Goal: Obtain resource: Obtain resource

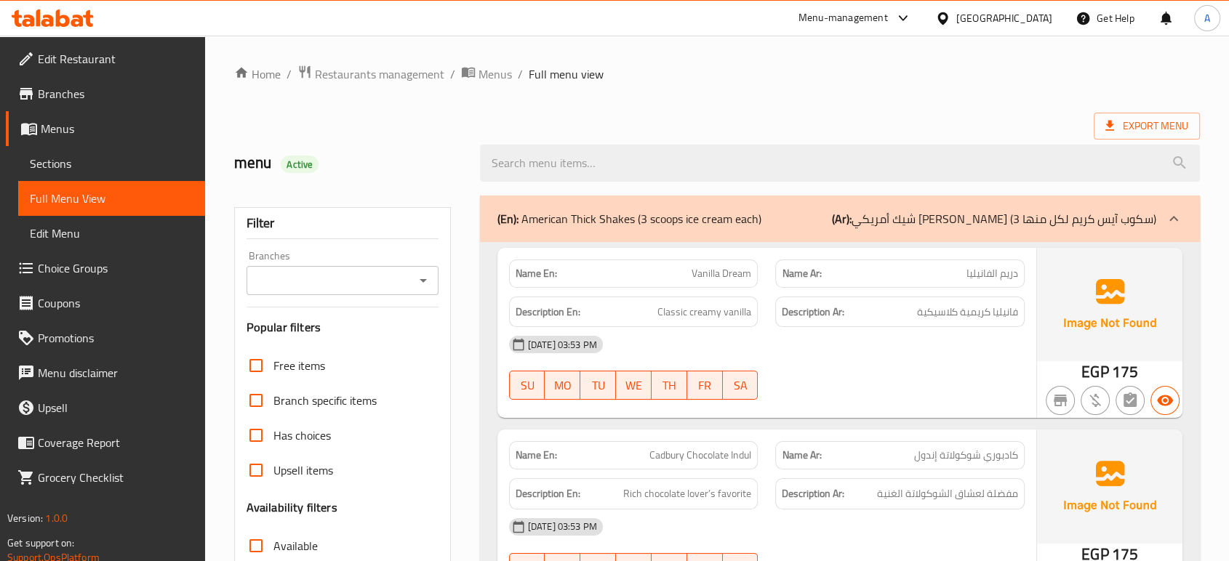
click at [1049, 17] on div "Egypt" at bounding box center [1004, 18] width 96 height 16
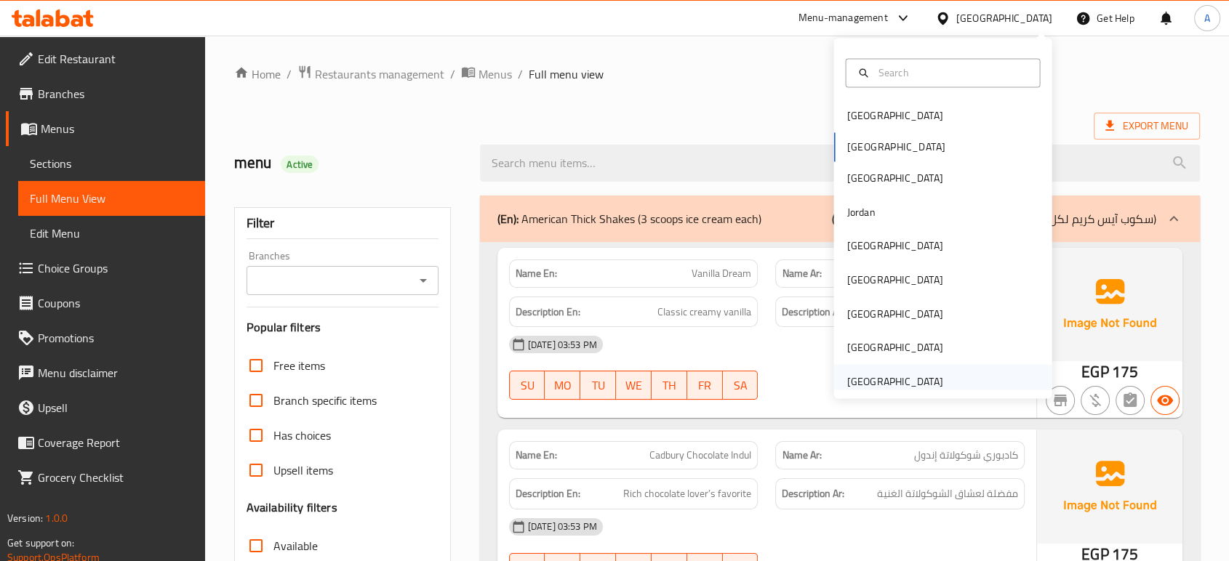
click at [917, 379] on div "[GEOGRAPHIC_DATA]" at bounding box center [894, 381] width 96 height 16
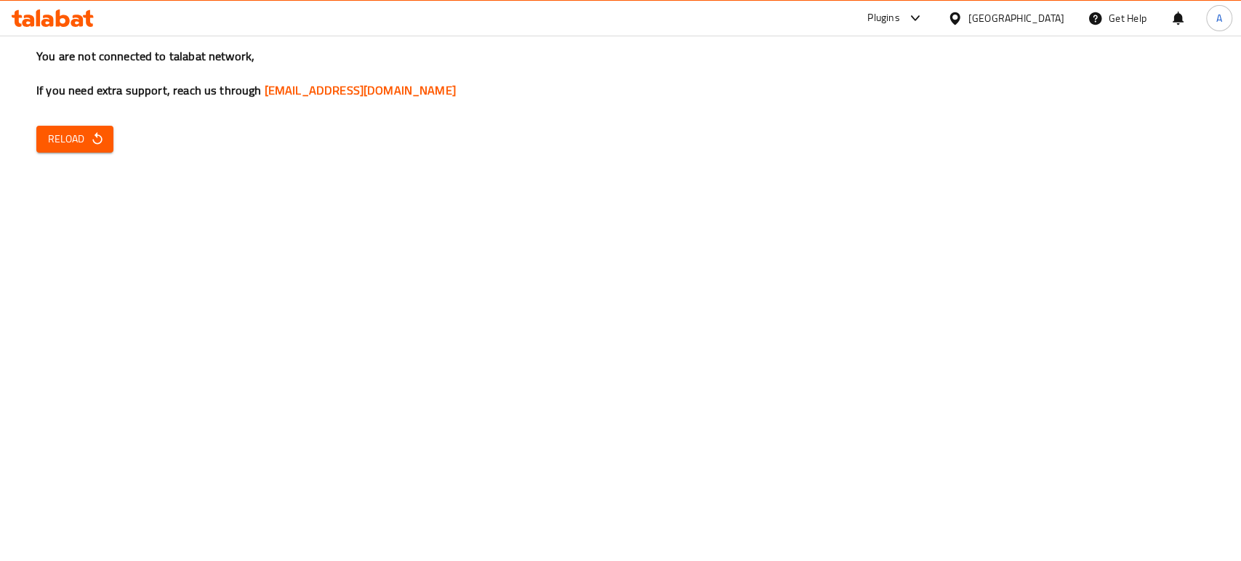
click at [81, 149] on button "Reload" at bounding box center [74, 139] width 77 height 27
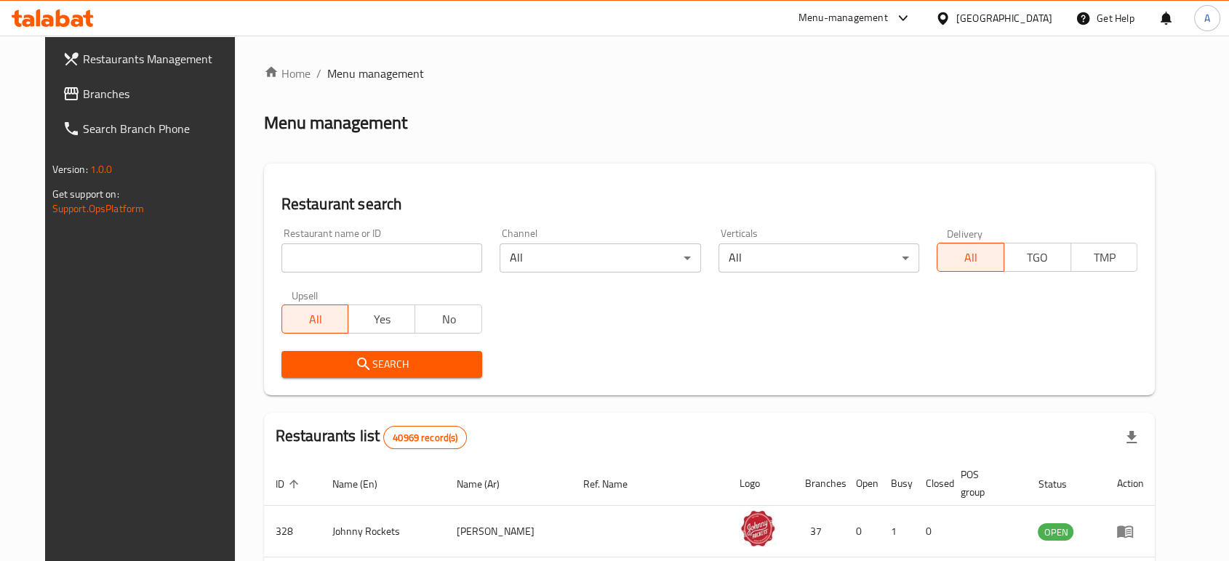
click at [101, 89] on span "Branches" at bounding box center [161, 93] width 156 height 17
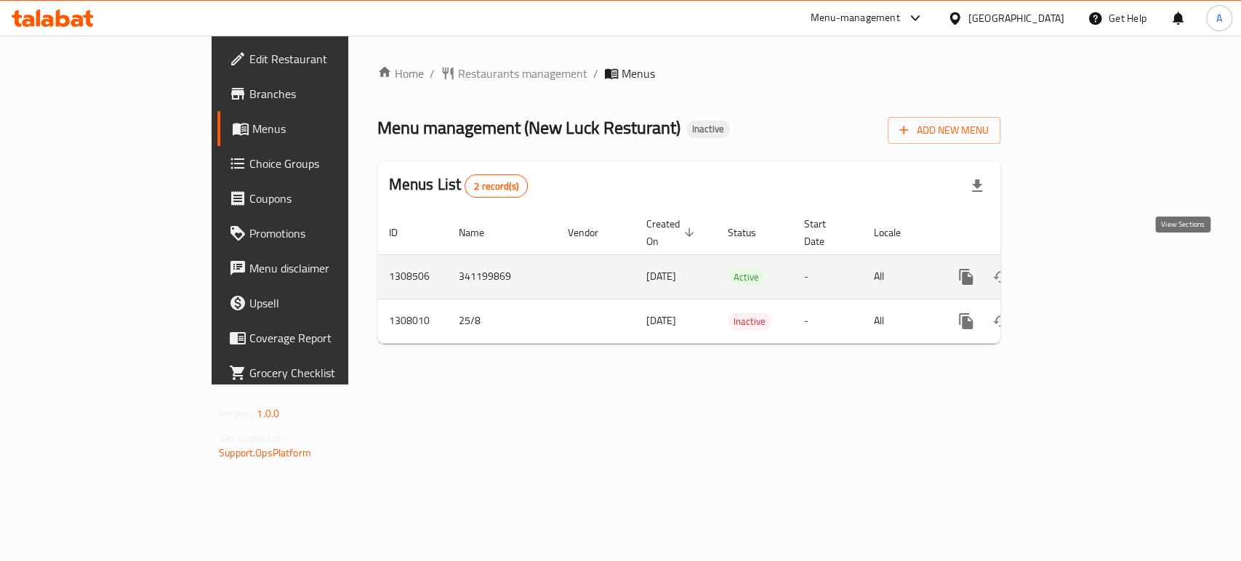
click at [1088, 260] on link "enhanced table" at bounding box center [1070, 277] width 35 height 35
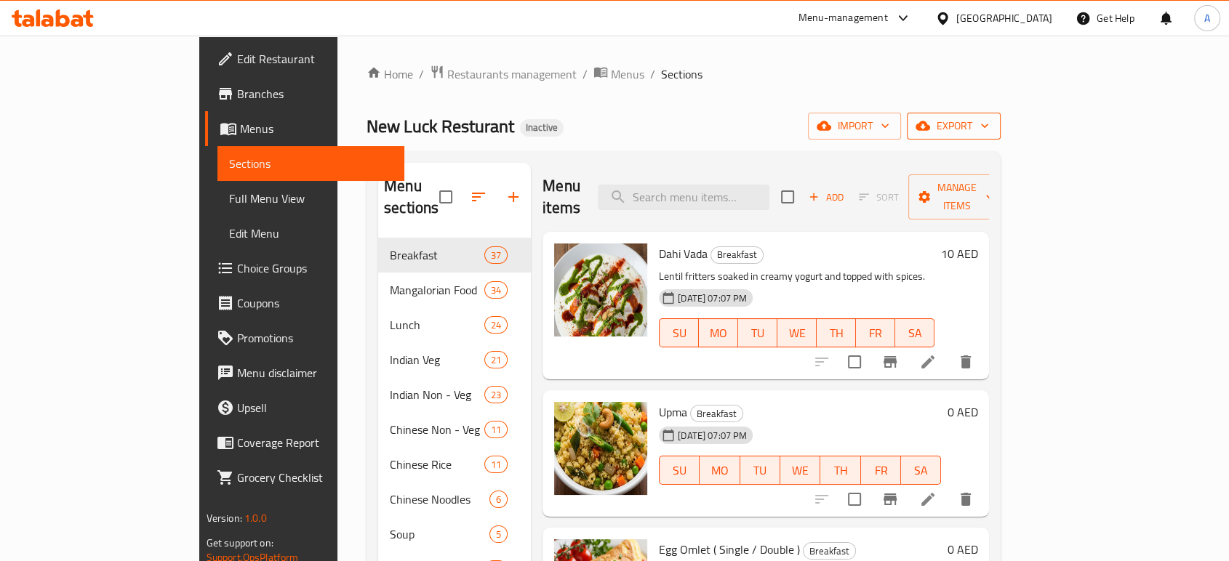
click at [930, 129] on icon "button" at bounding box center [922, 125] width 15 height 9
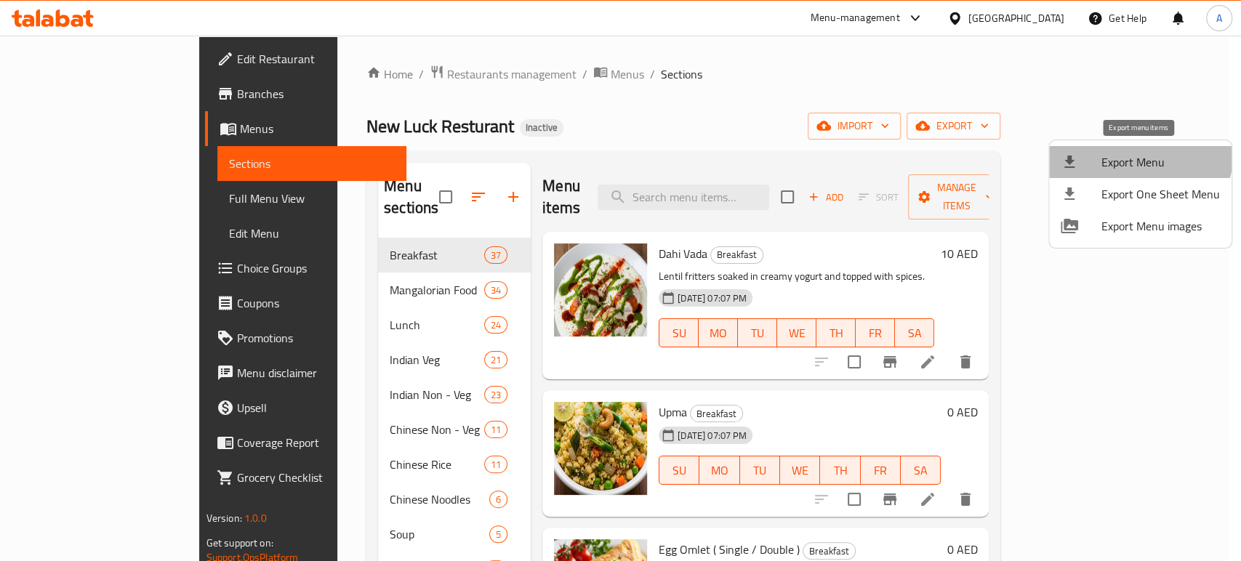
click at [1125, 149] on li "Export Menu" at bounding box center [1140, 162] width 182 height 32
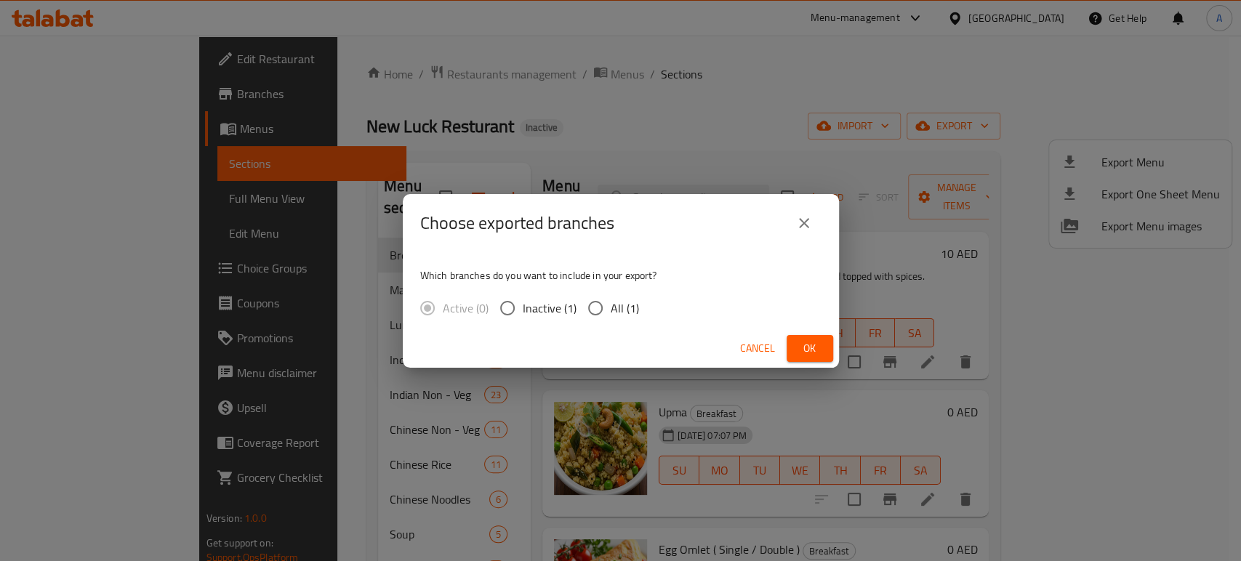
click at [617, 300] on span "All (1)" at bounding box center [625, 308] width 28 height 17
click at [611, 300] on input "All (1)" at bounding box center [595, 308] width 31 height 31
radio input "true"
click at [809, 340] on span "Ok" at bounding box center [809, 349] width 23 height 18
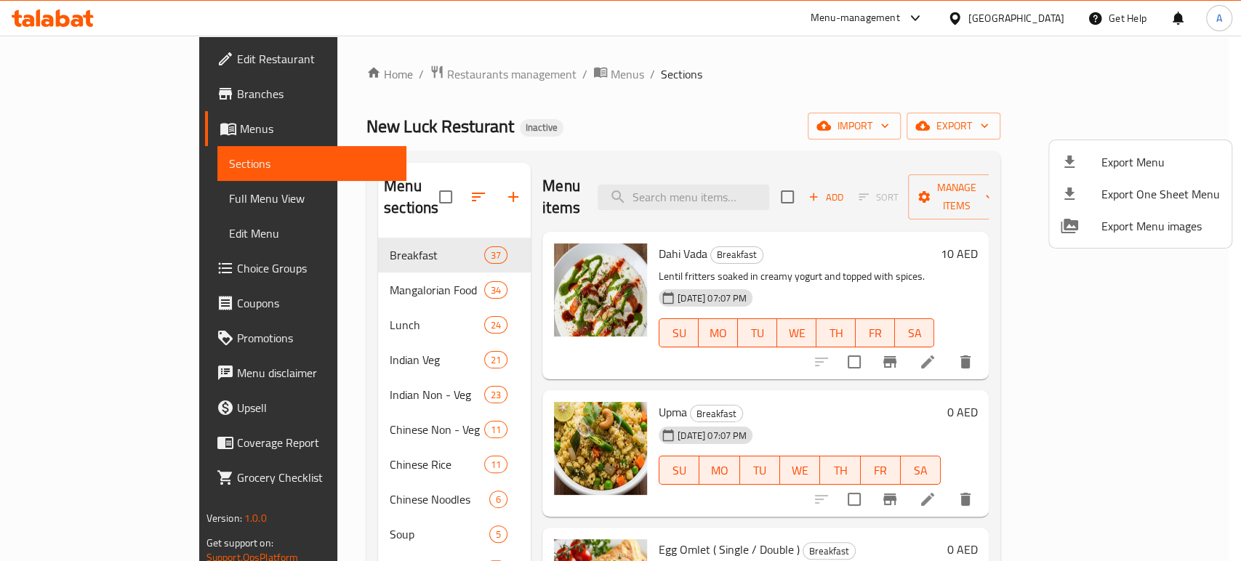
click at [49, 23] on div at bounding box center [620, 280] width 1241 height 561
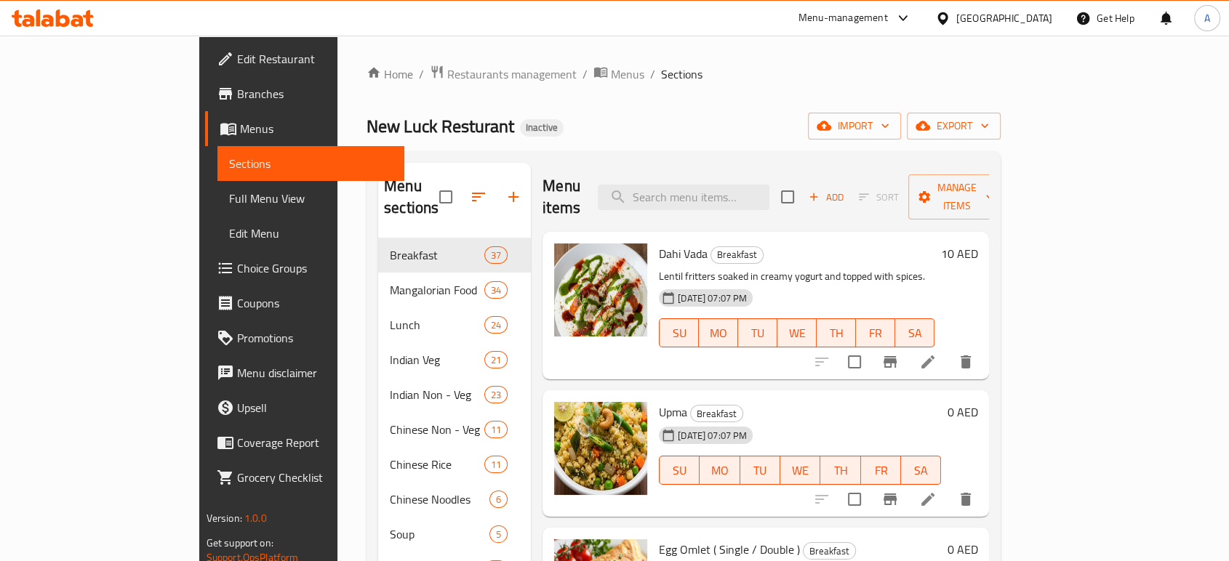
click at [49, 23] on icon at bounding box center [47, 21] width 12 height 12
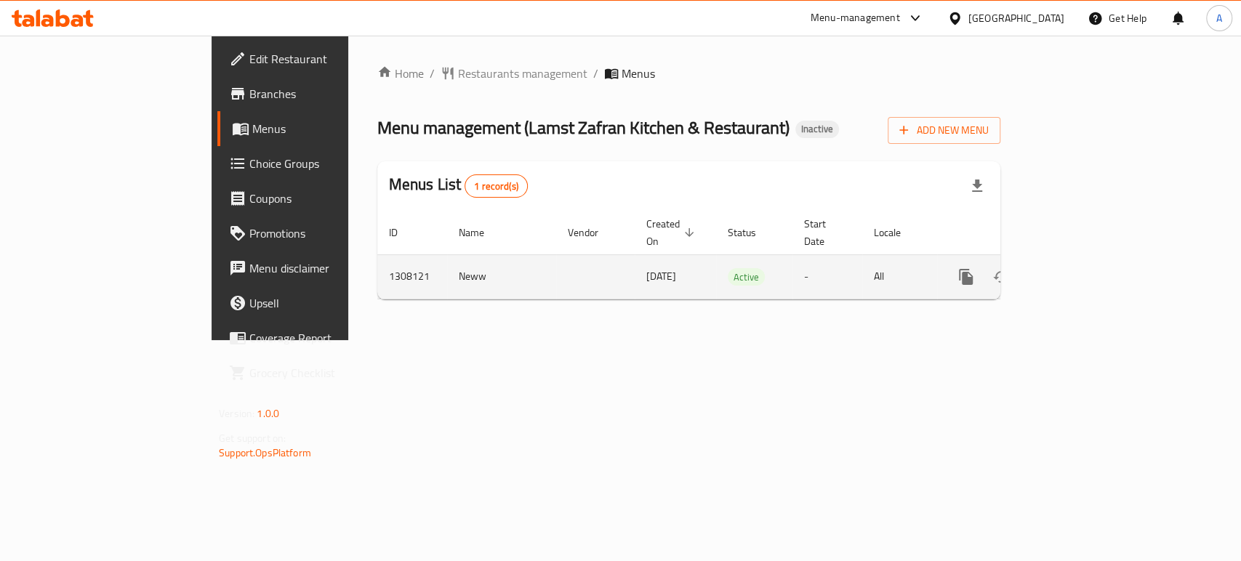
click at [1080, 268] on icon "enhanced table" at bounding box center [1070, 276] width 17 height 17
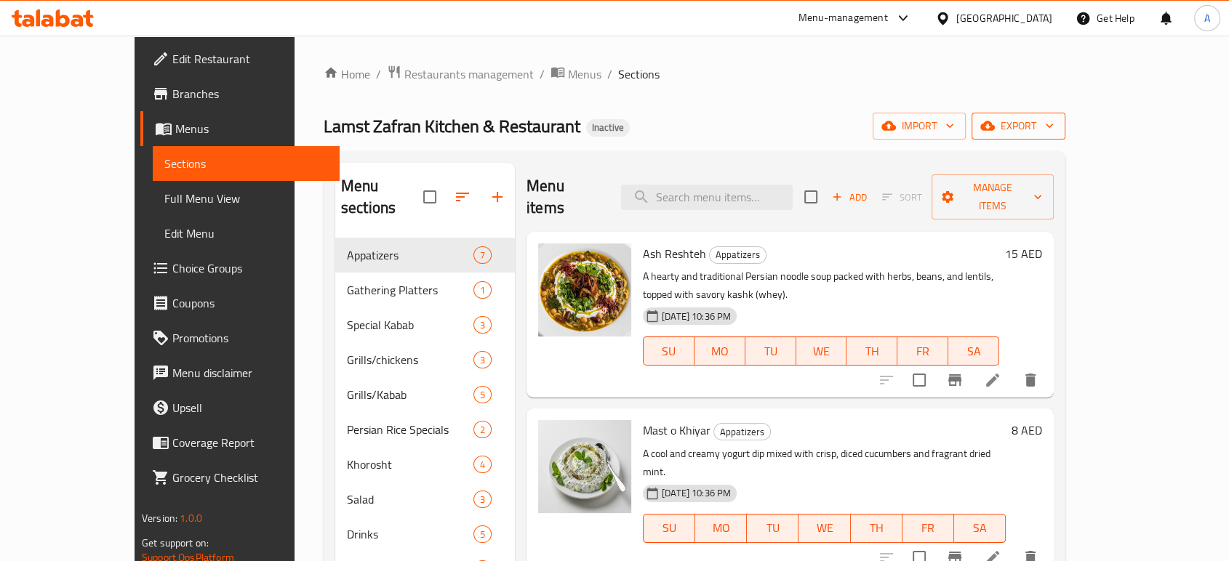
click at [1056, 129] on icon "button" at bounding box center [1049, 126] width 15 height 15
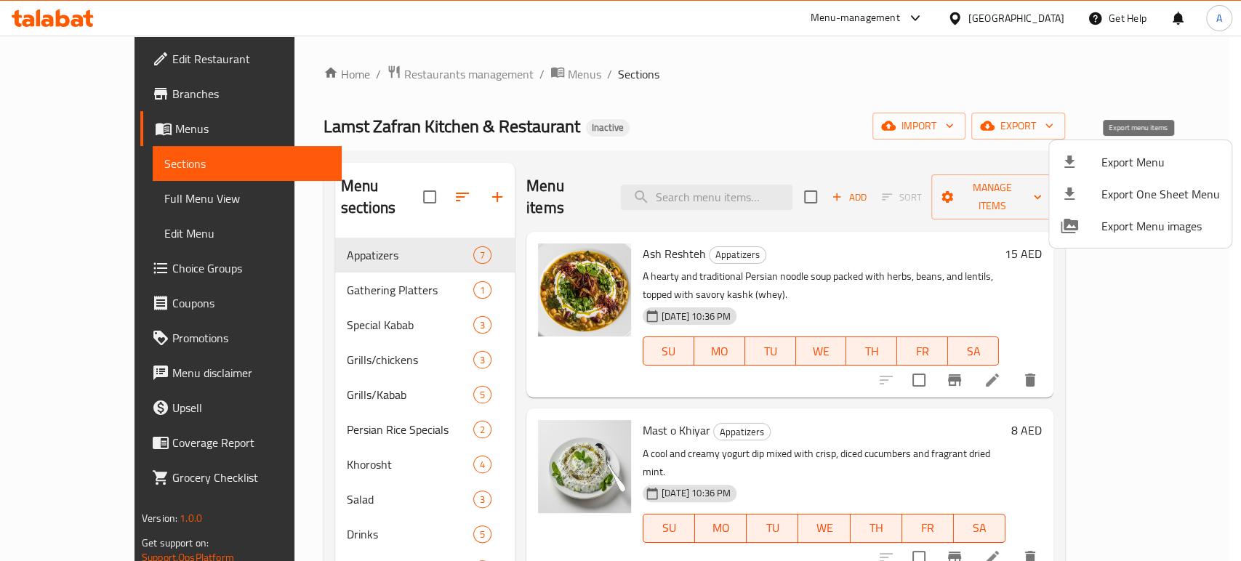
click at [1167, 152] on li "Export Menu" at bounding box center [1140, 162] width 182 height 32
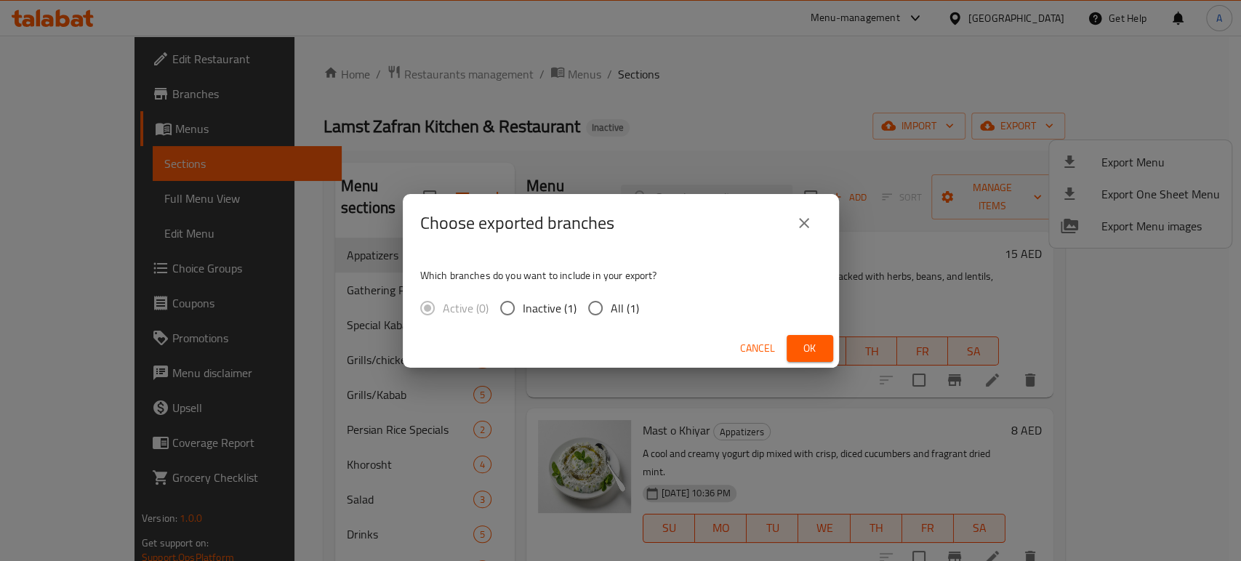
click at [629, 306] on span "All (1)" at bounding box center [625, 308] width 28 height 17
click at [611, 306] on input "All (1)" at bounding box center [595, 308] width 31 height 31
radio input "true"
click at [821, 356] on button "Ok" at bounding box center [810, 348] width 47 height 27
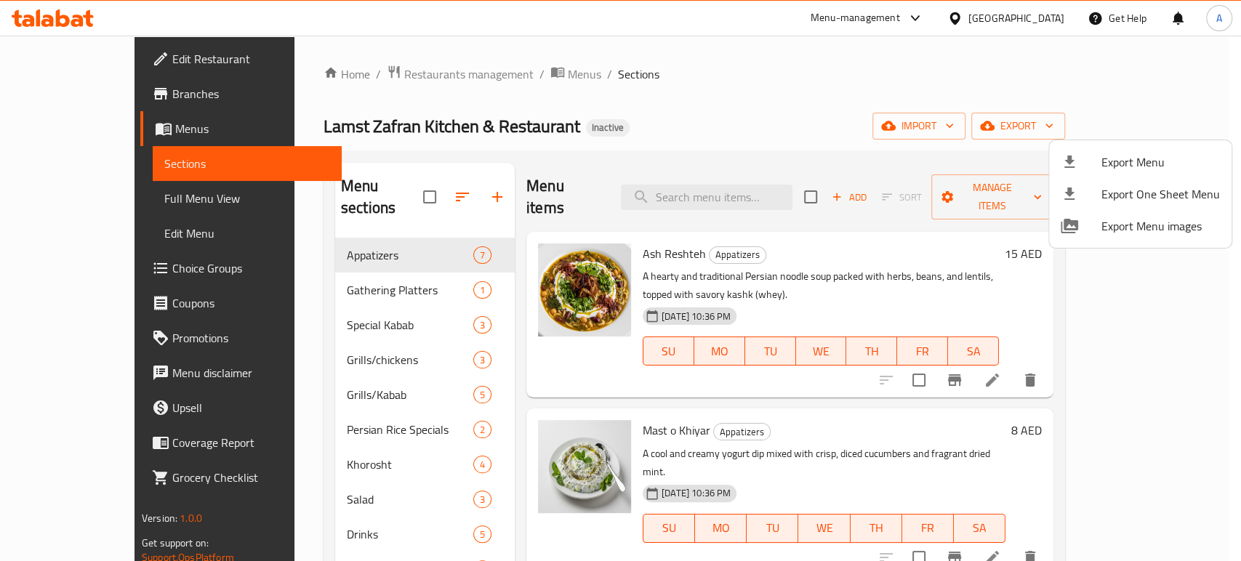
click at [872, 356] on div at bounding box center [620, 280] width 1241 height 561
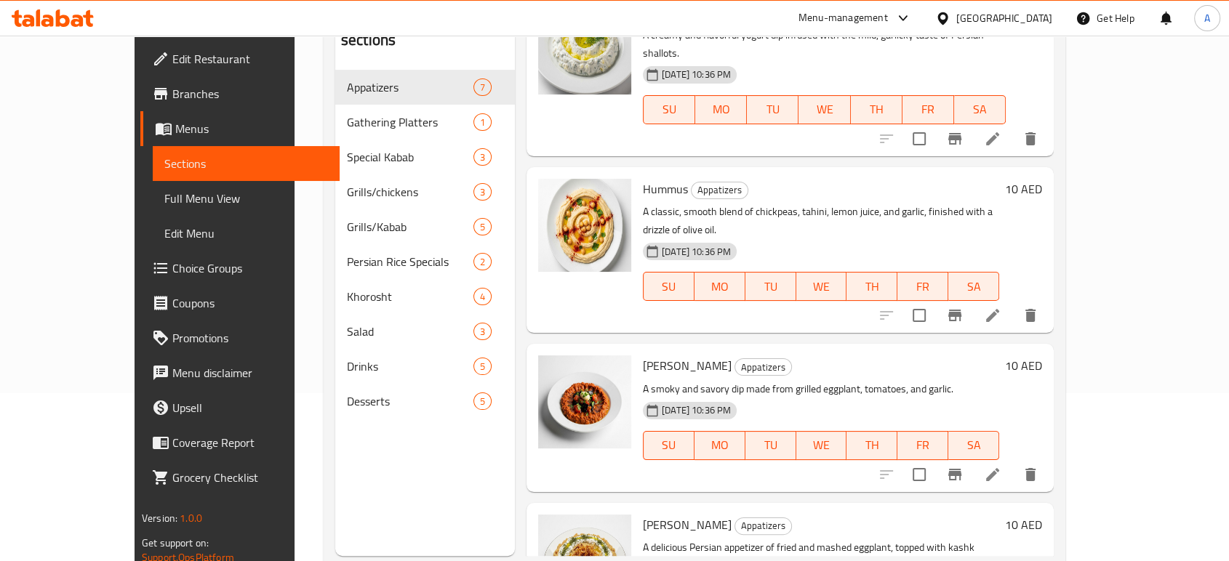
scroll to position [204, 0]
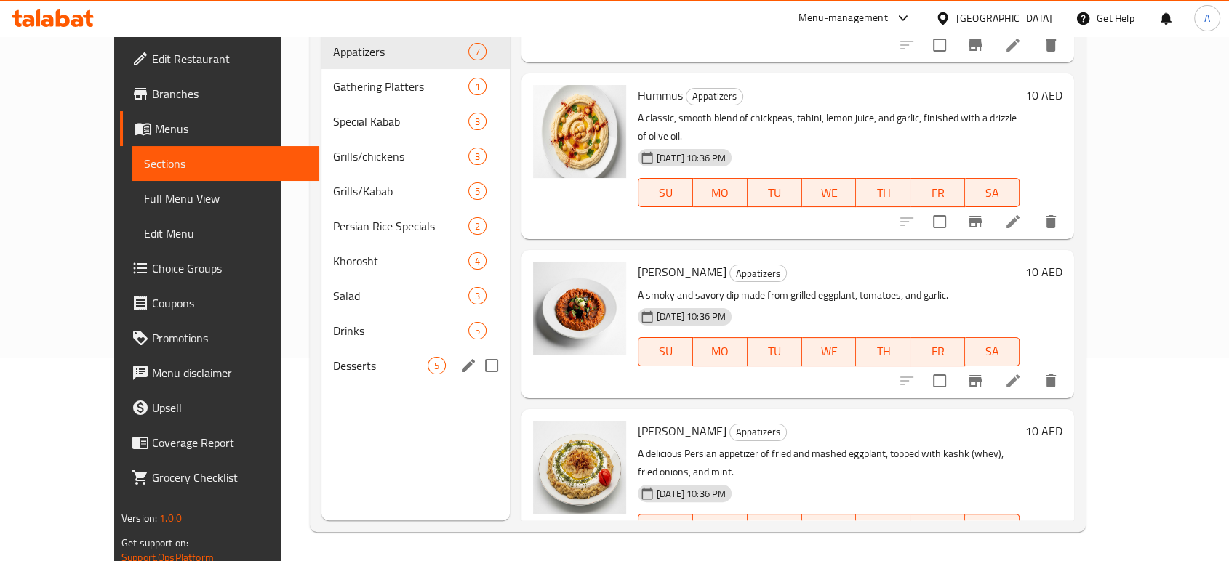
click at [321, 348] on div "Desserts 5" at bounding box center [415, 365] width 188 height 35
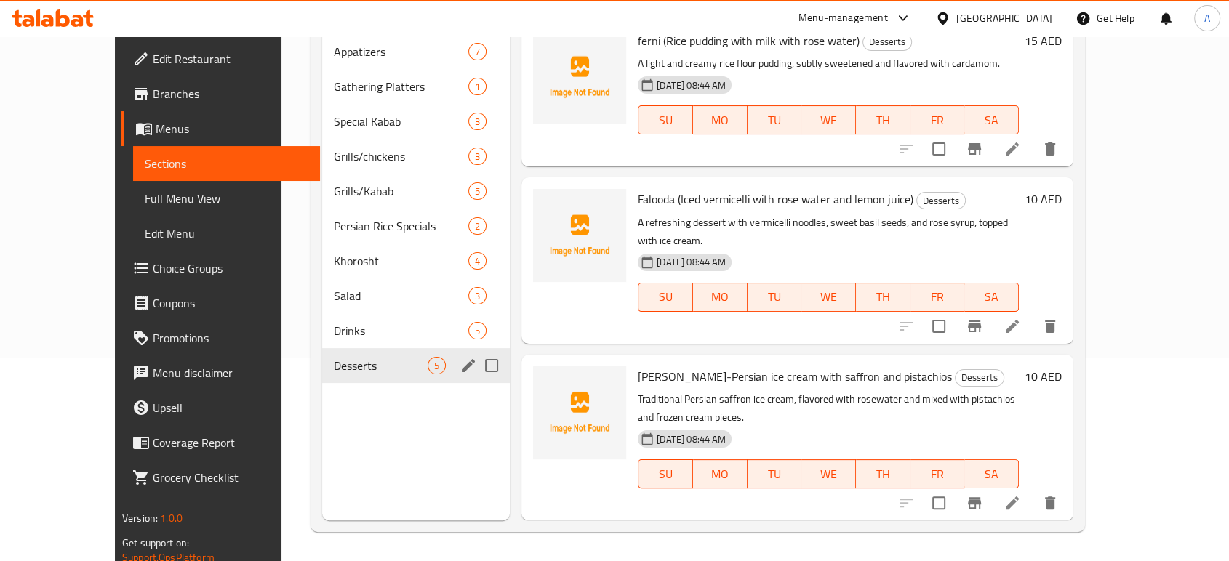
scroll to position [268, 0]
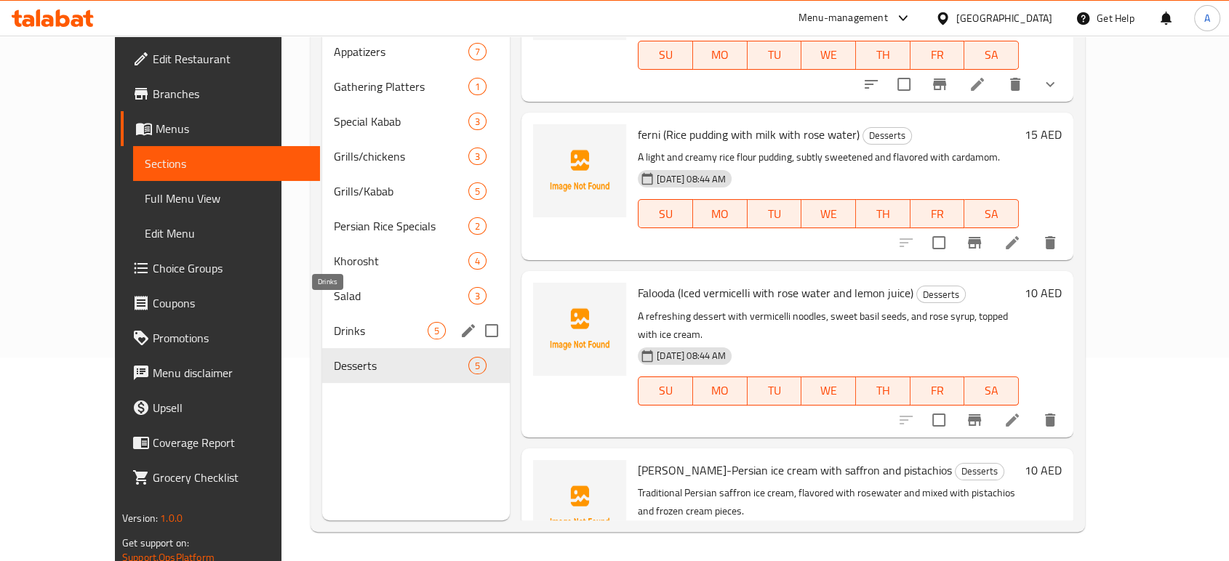
click at [334, 322] on span "Drinks" at bounding box center [381, 330] width 94 height 17
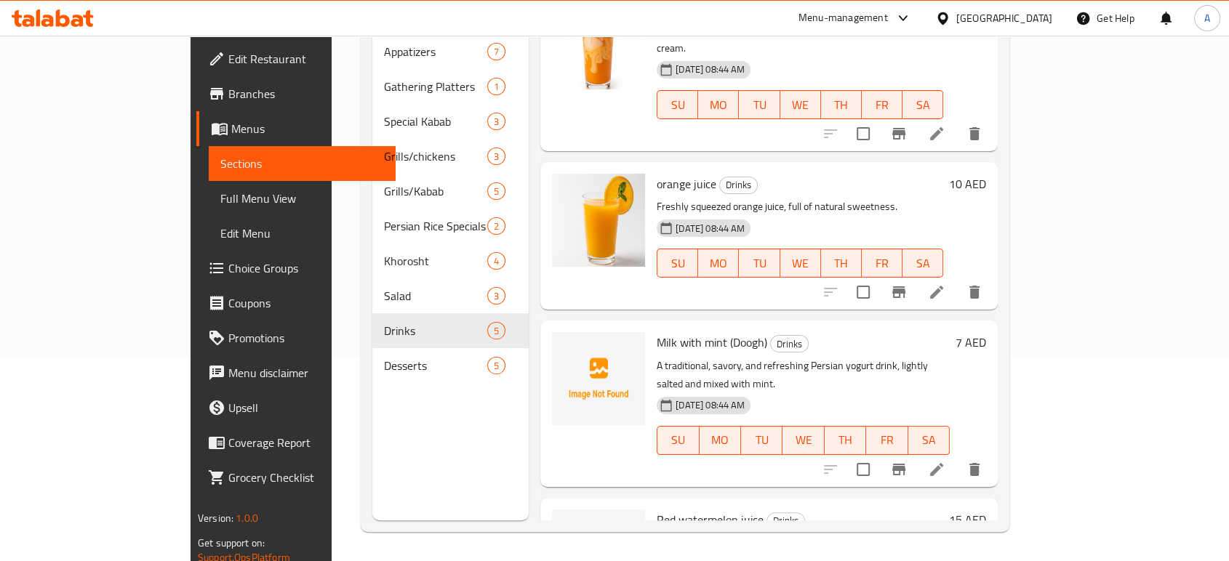
scroll to position [107, 0]
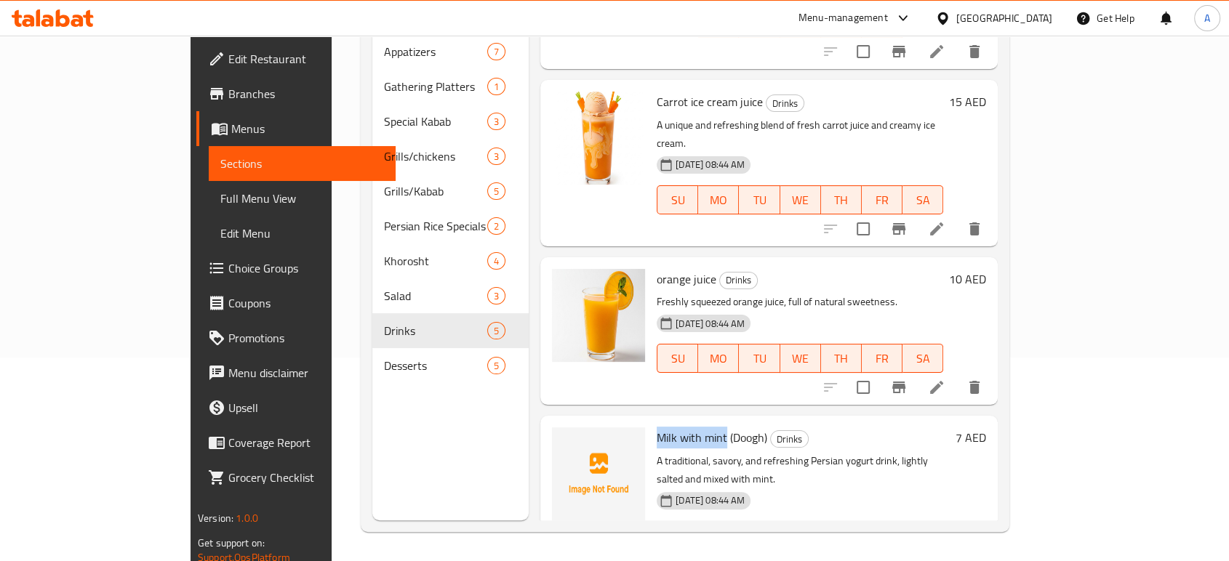
drag, startPoint x: 680, startPoint y: 398, endPoint x: 605, endPoint y: 392, distance: 75.2
click at [651, 422] on div "Milk with mint (Doogh) Drinks A traditional, savory, and refreshing Persian yog…" at bounding box center [803, 499] width 305 height 154
copy span "Milk with mint"
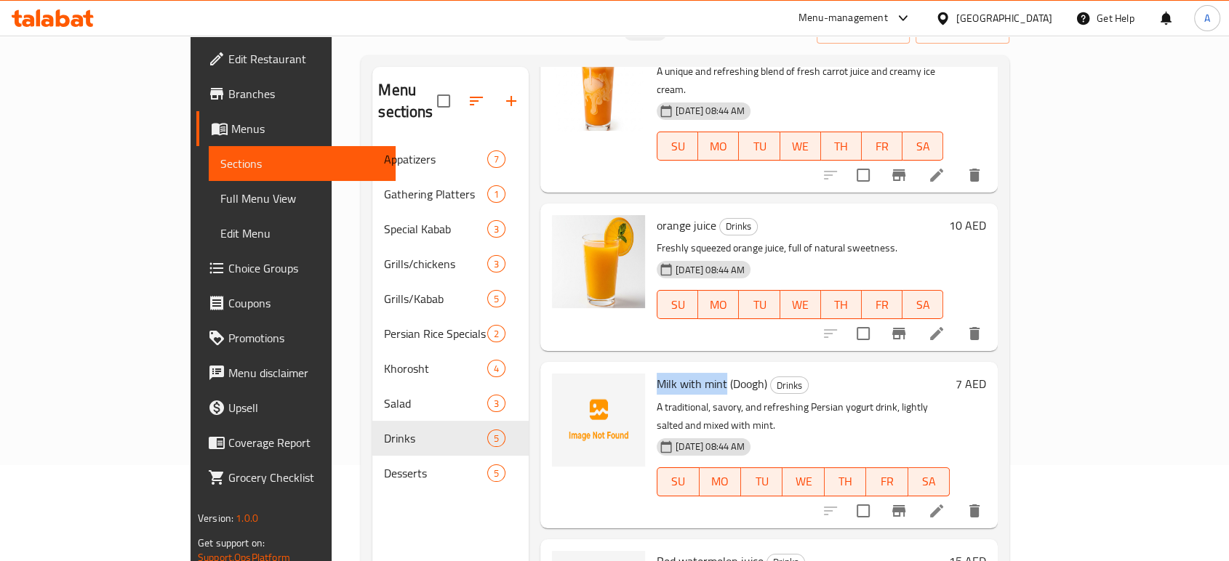
scroll to position [204, 0]
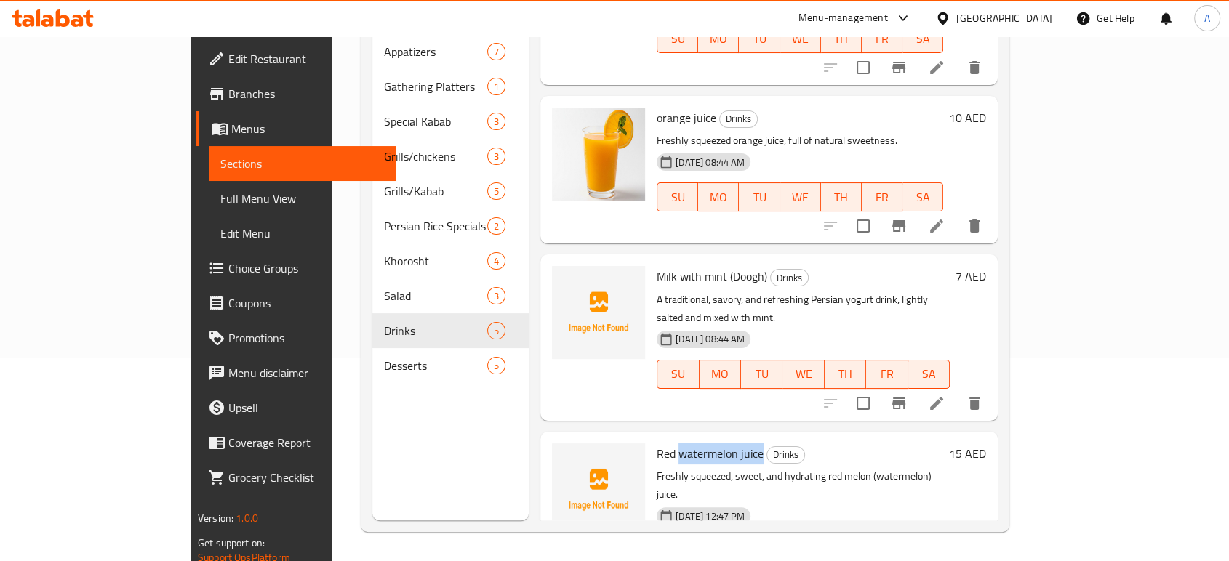
drag, startPoint x: 715, startPoint y: 393, endPoint x: 632, endPoint y: 393, distance: 82.9
click at [657, 443] on h6 "Red watermelon juice Drinks" at bounding box center [800, 453] width 286 height 20
copy span "watermelon juice"
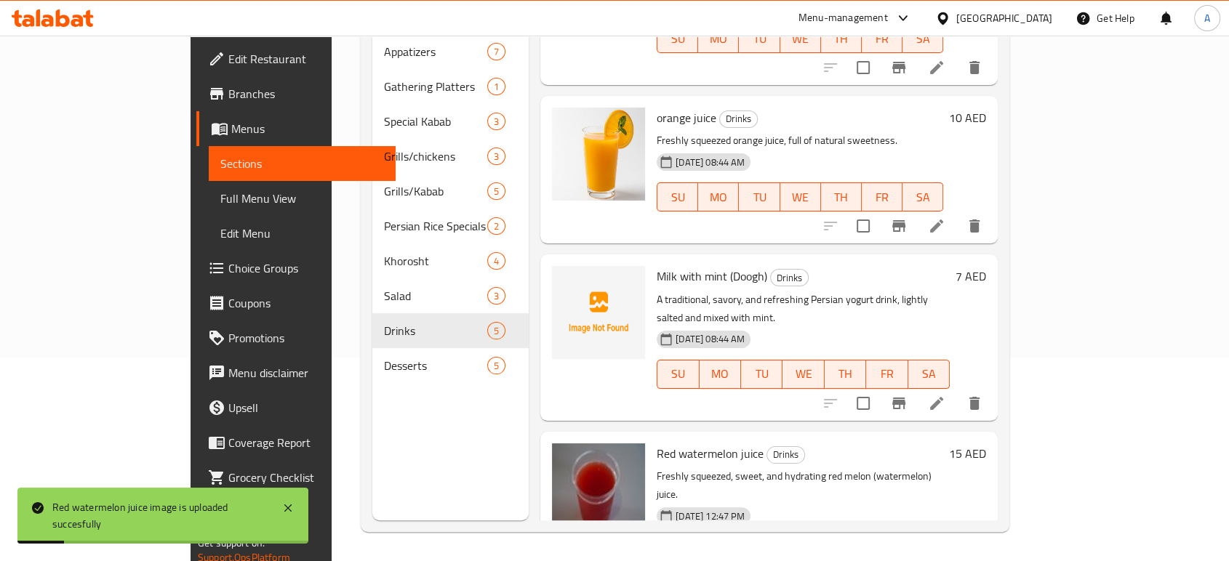
click at [791, 438] on div "Red watermelon juice Drinks Freshly squeezed, sweet, and hydrating red melon (w…" at bounding box center [800, 515] width 298 height 154
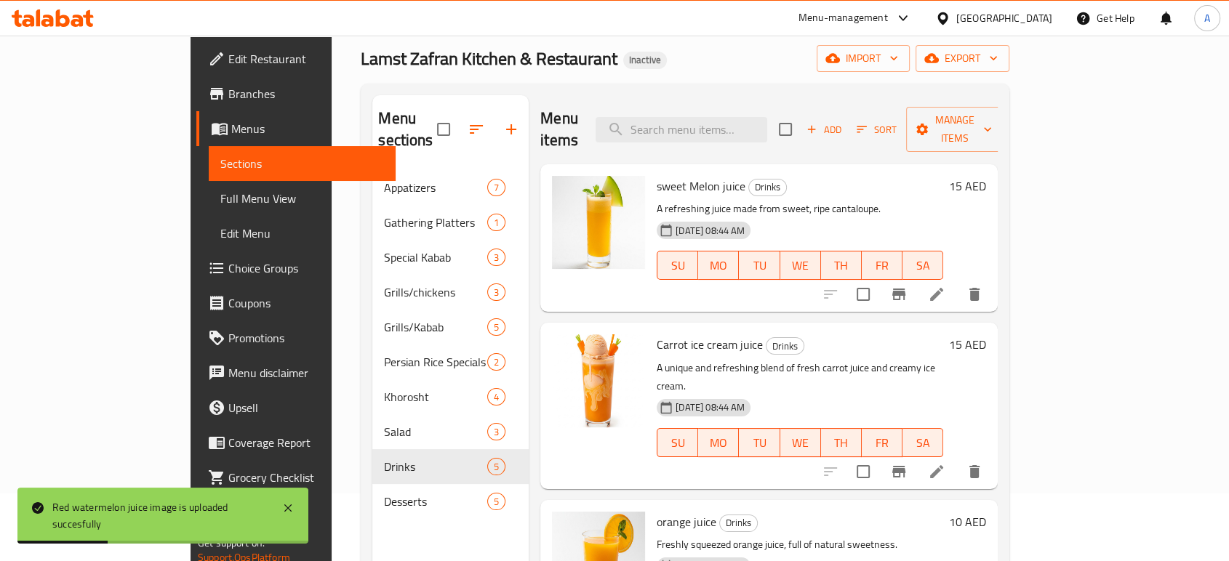
scroll to position [0, 0]
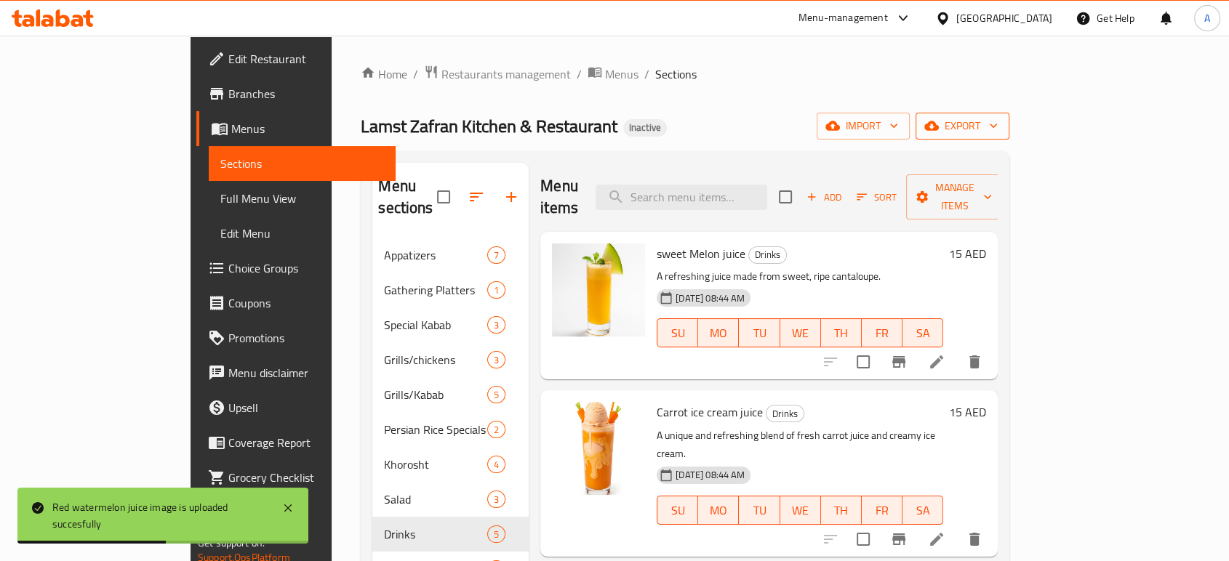
click at [997, 128] on span "export" at bounding box center [962, 126] width 71 height 18
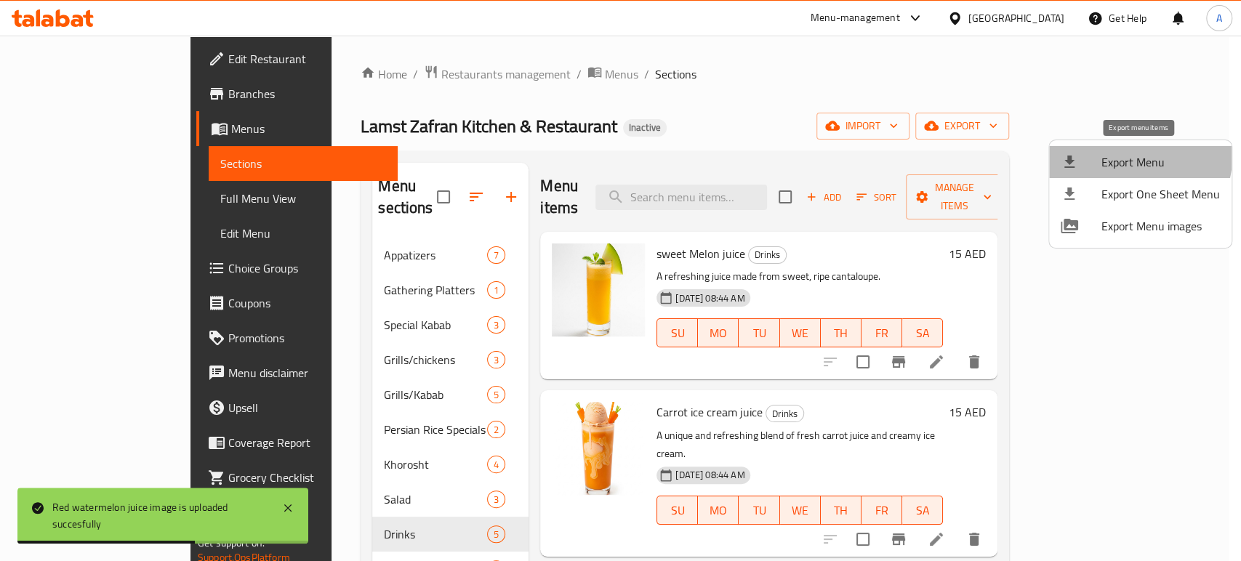
click at [1136, 156] on span "Export Menu" at bounding box center [1160, 161] width 119 height 17
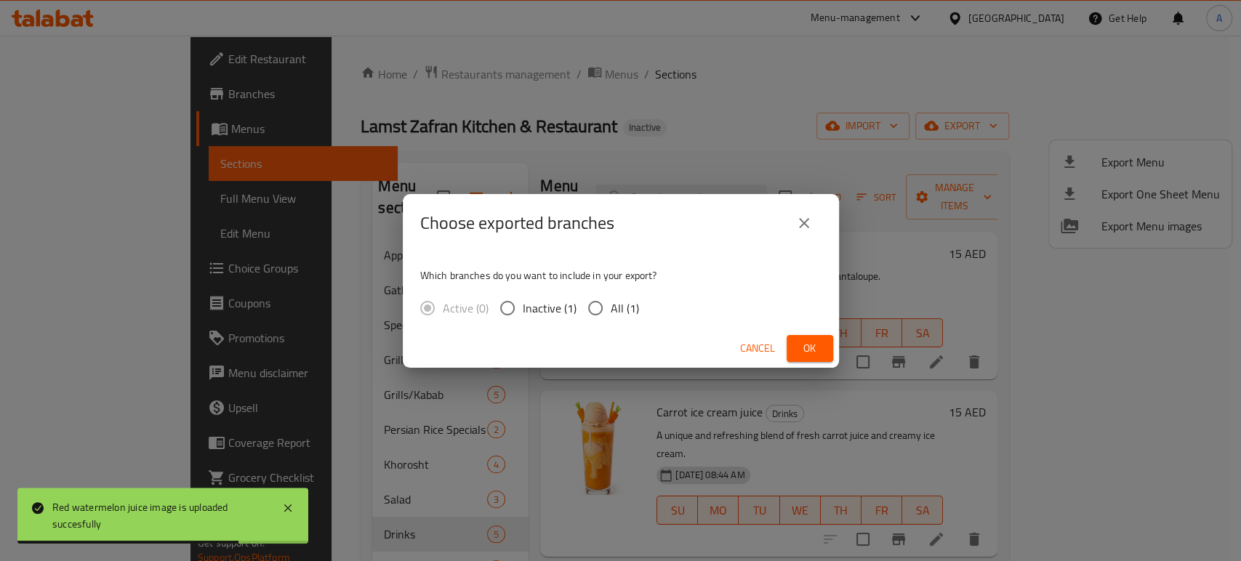
click at [600, 296] on input "All (1)" at bounding box center [595, 308] width 31 height 31
radio input "true"
click at [808, 342] on span "Ok" at bounding box center [809, 349] width 23 height 18
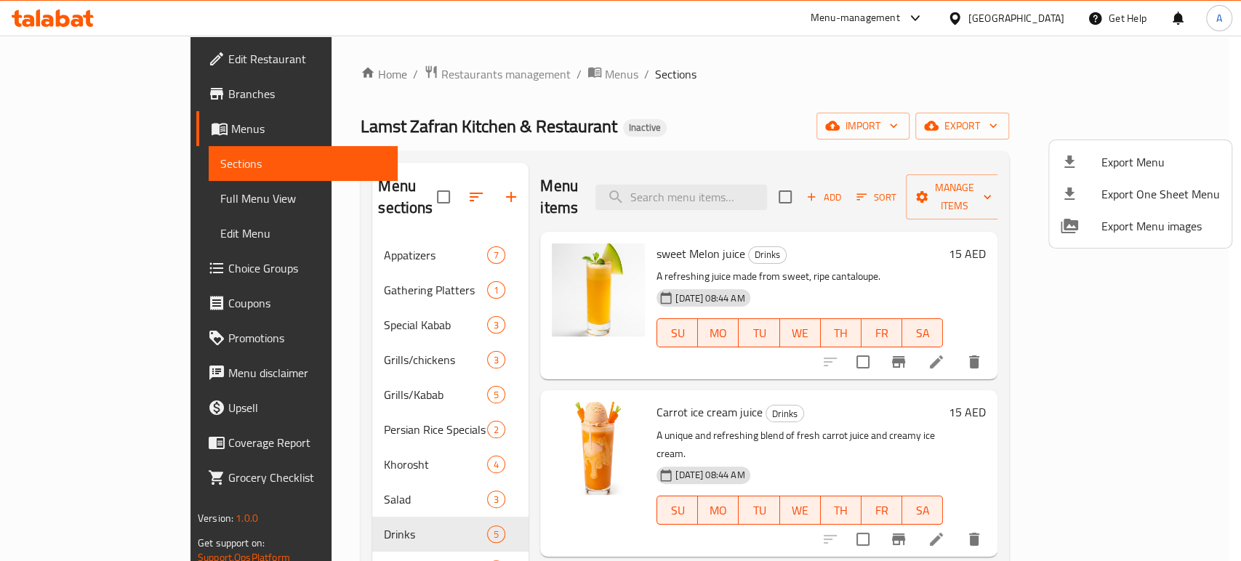
click at [41, 27] on div at bounding box center [620, 280] width 1241 height 561
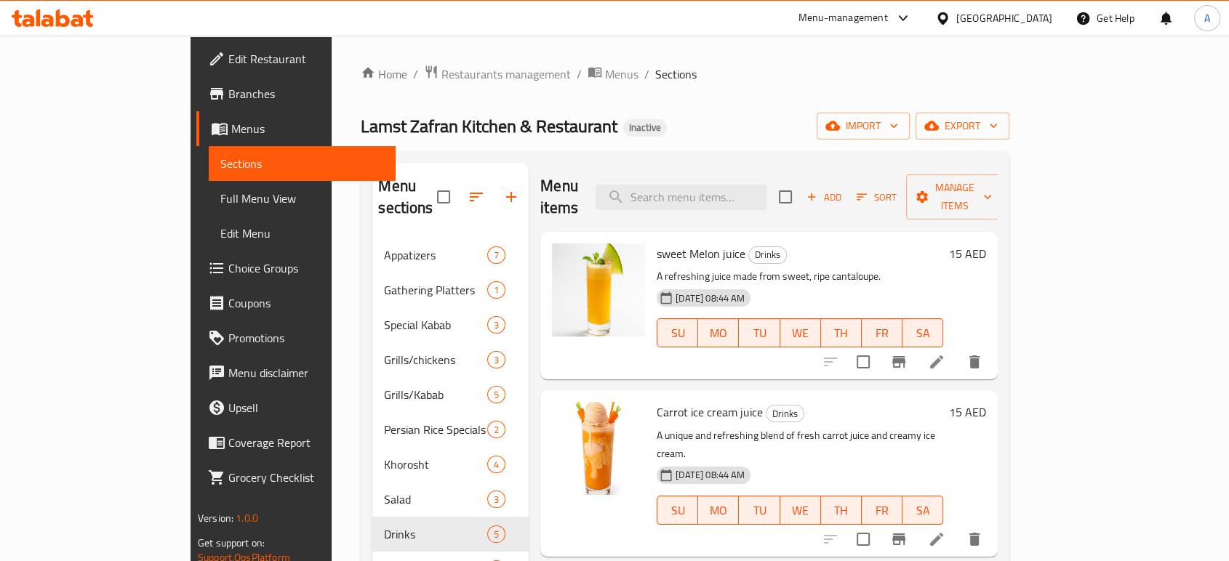
click at [41, 23] on icon at bounding box center [53, 17] width 82 height 17
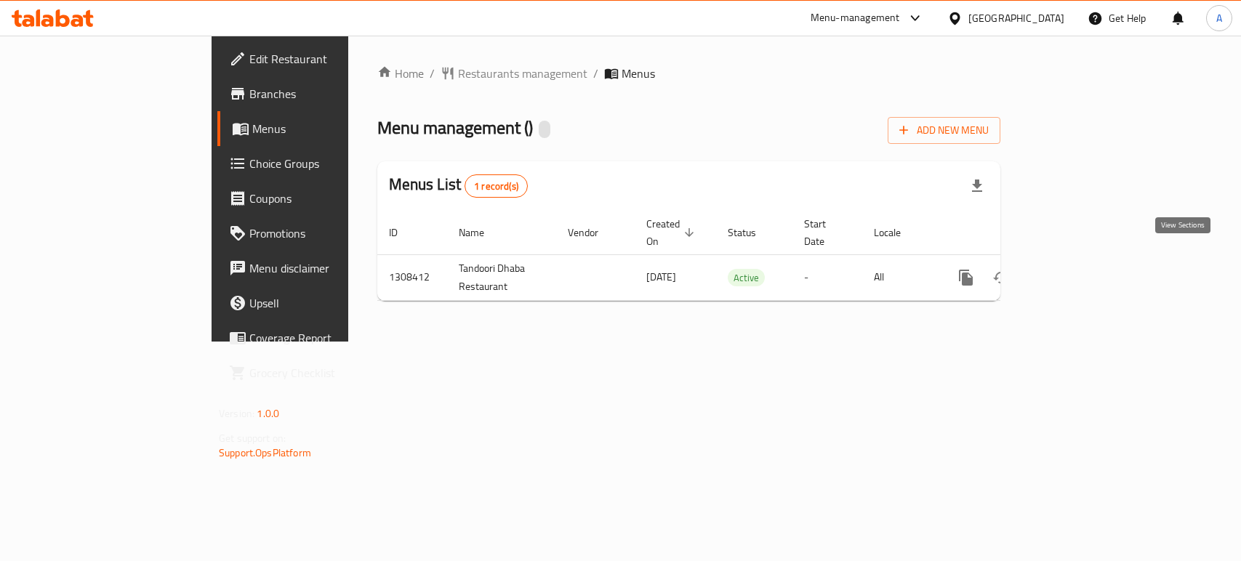
click at [1080, 269] on icon "enhanced table" at bounding box center [1070, 277] width 17 height 17
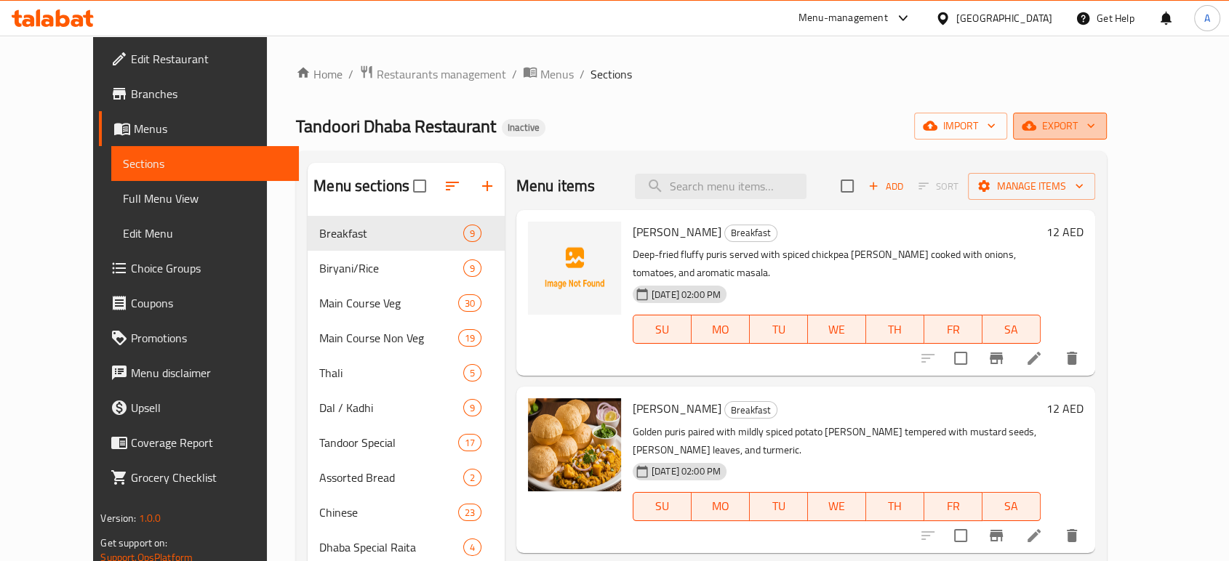
click at [1107, 136] on button "export" at bounding box center [1060, 126] width 94 height 27
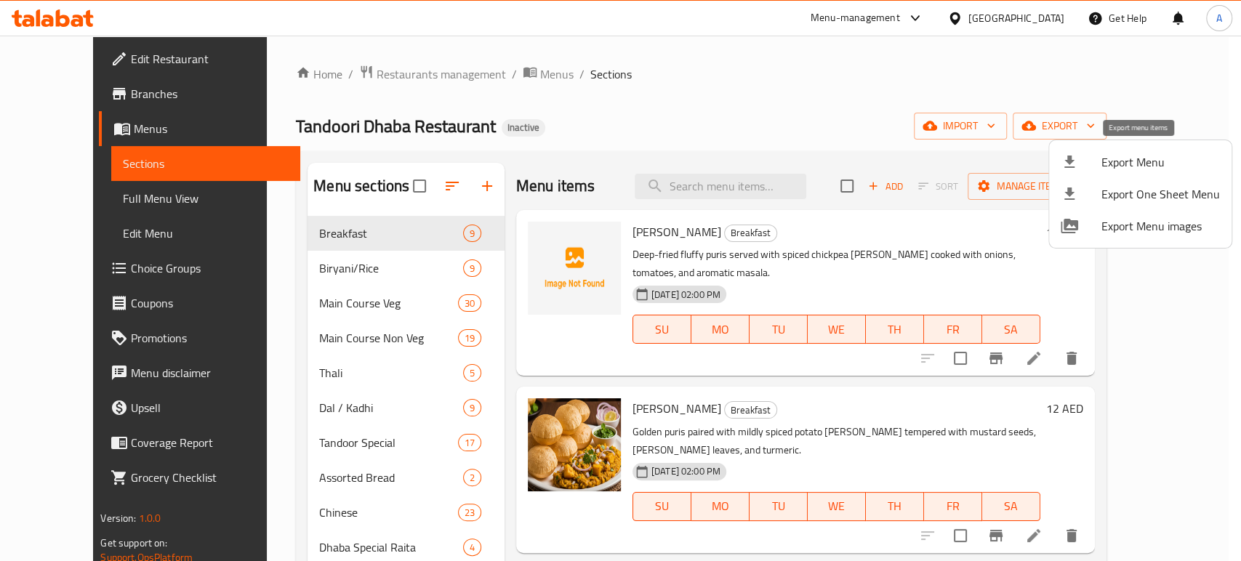
click at [1141, 154] on span "Export Menu" at bounding box center [1160, 161] width 119 height 17
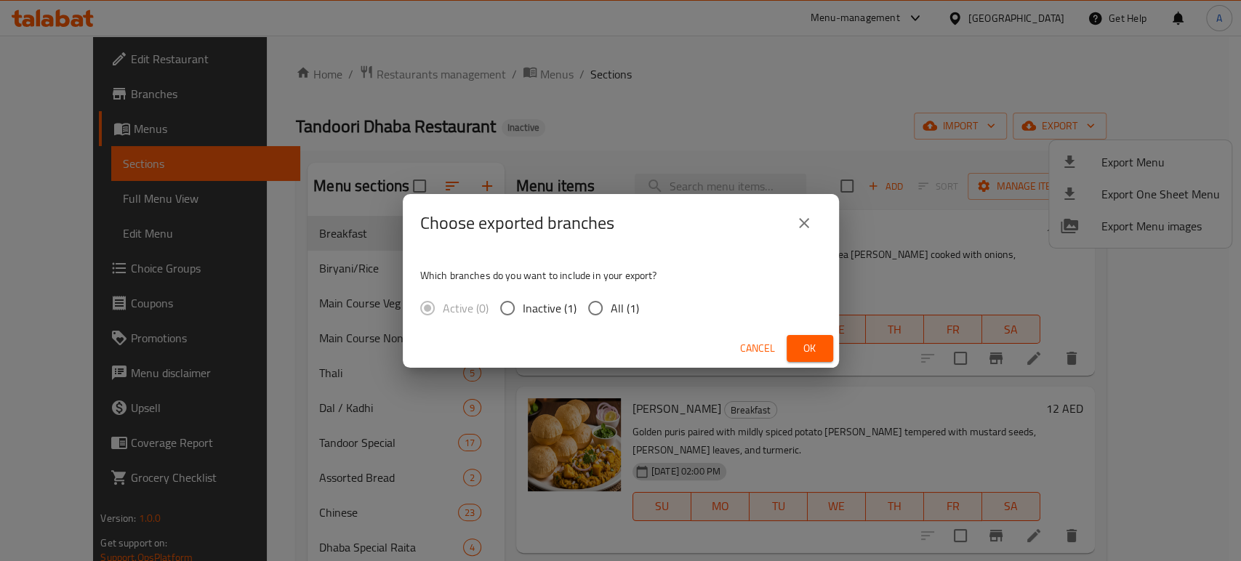
click at [619, 300] on span "All (1)" at bounding box center [625, 308] width 28 height 17
click at [611, 298] on input "All (1)" at bounding box center [595, 308] width 31 height 31
radio input "true"
click at [824, 347] on button "Ok" at bounding box center [810, 348] width 47 height 27
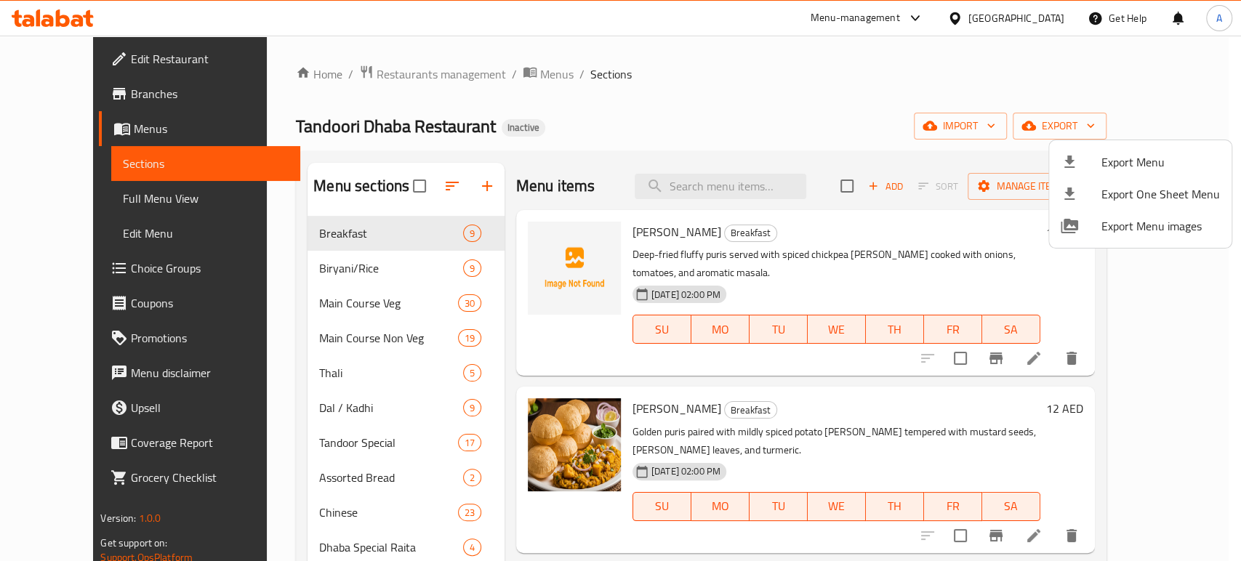
click at [361, 368] on div at bounding box center [620, 280] width 1241 height 561
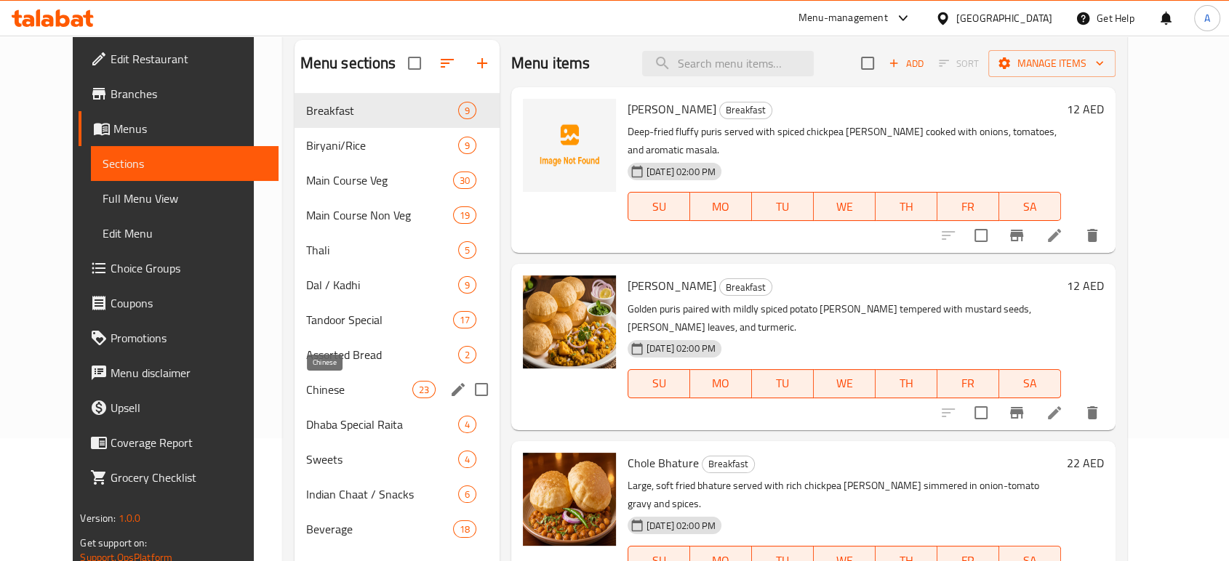
scroll to position [204, 0]
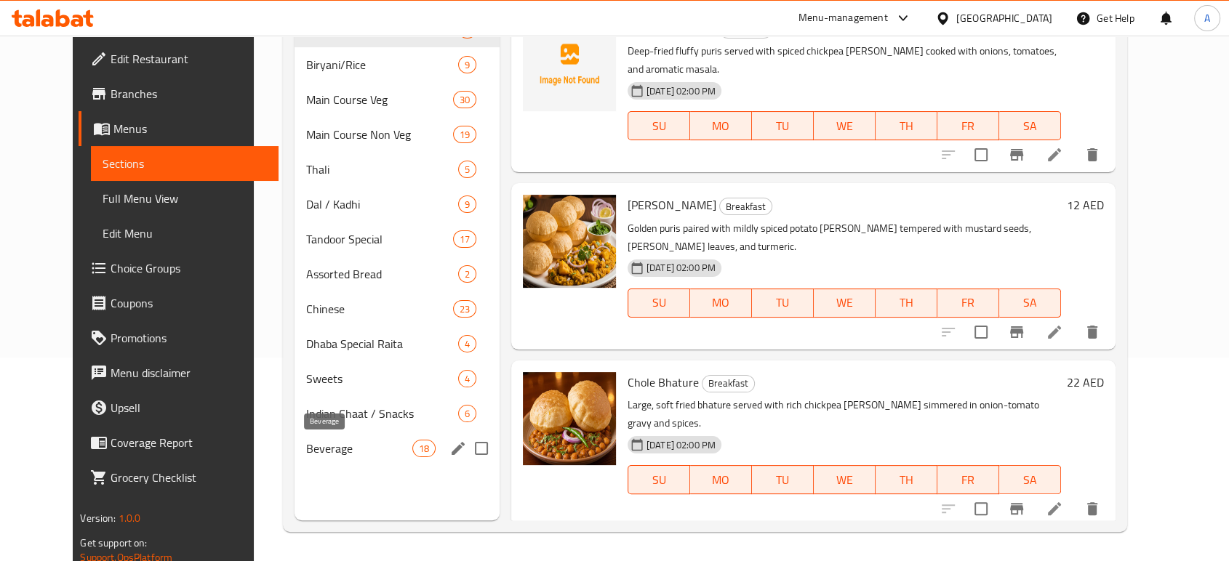
click at [348, 443] on span "Beverage" at bounding box center [359, 448] width 106 height 17
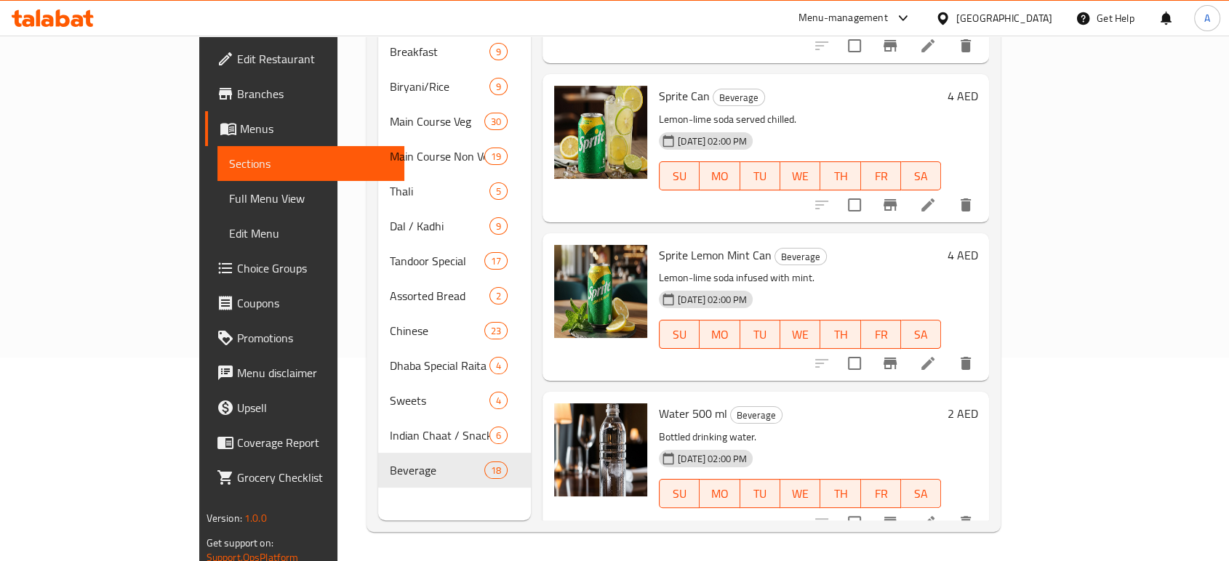
scroll to position [2333, 0]
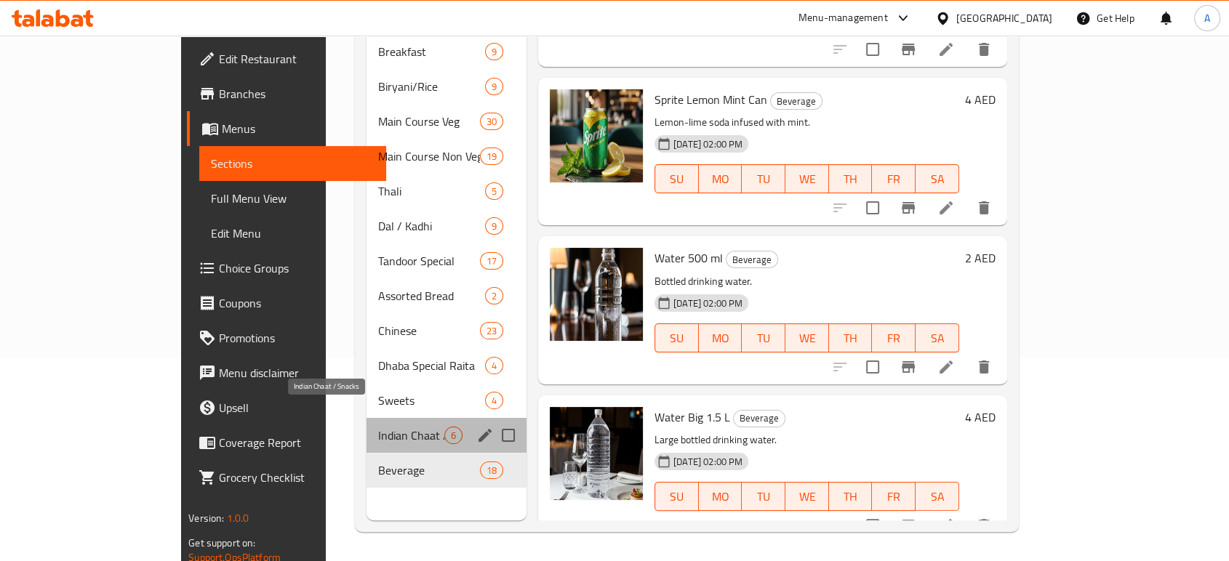
click at [378, 427] on span "Indian Chaat / Snacks" at bounding box center [411, 435] width 66 height 17
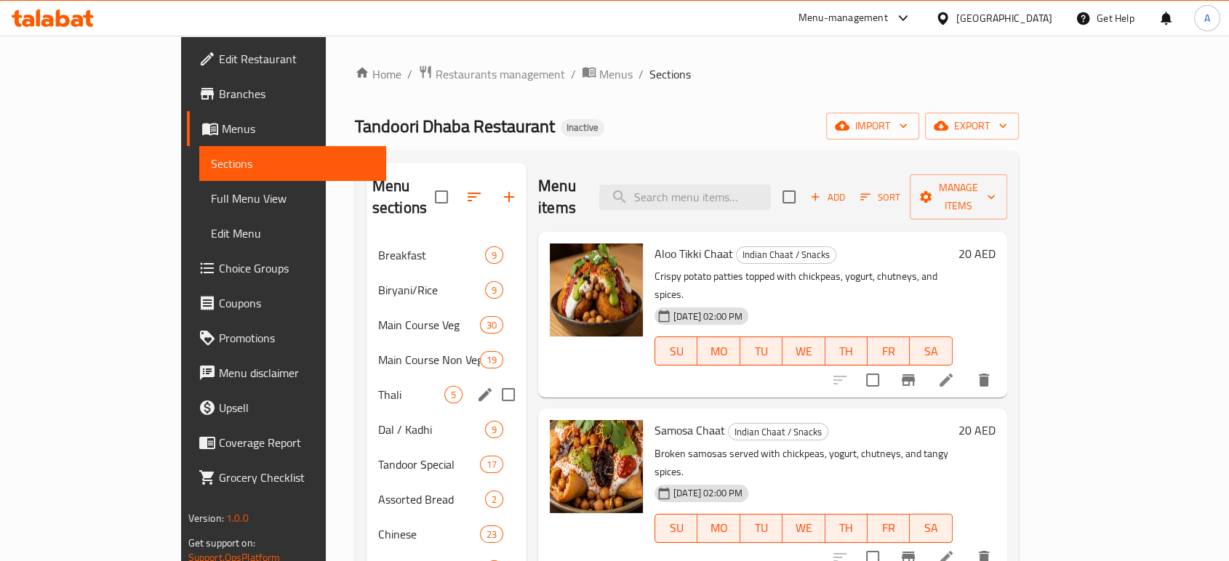
scroll to position [204, 0]
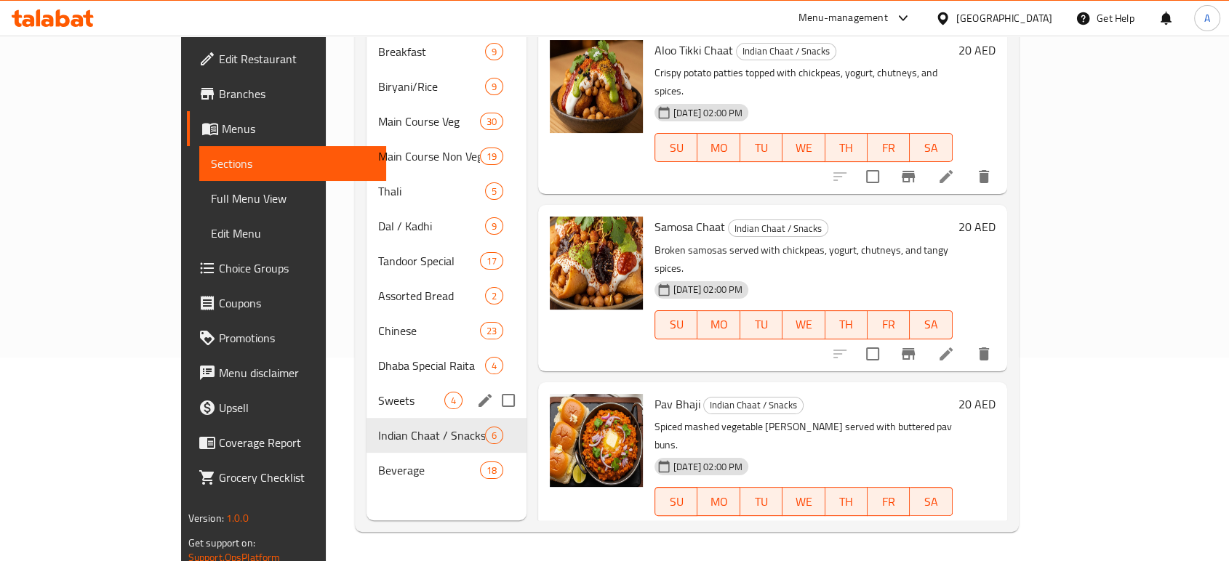
click at [378, 392] on span "Sweets" at bounding box center [411, 400] width 66 height 17
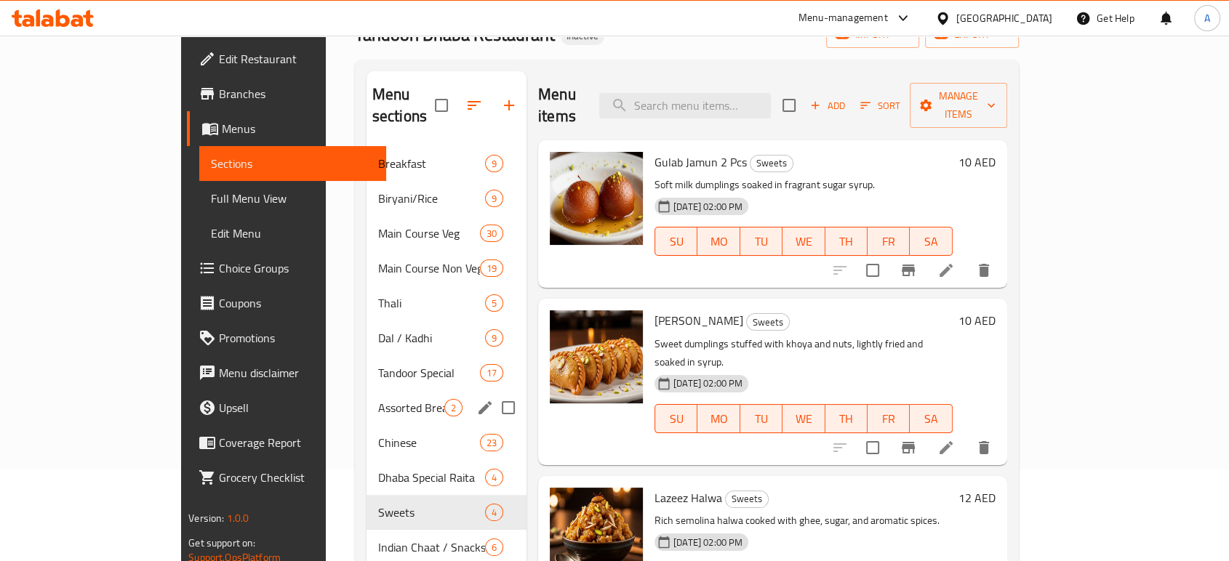
scroll to position [161, 0]
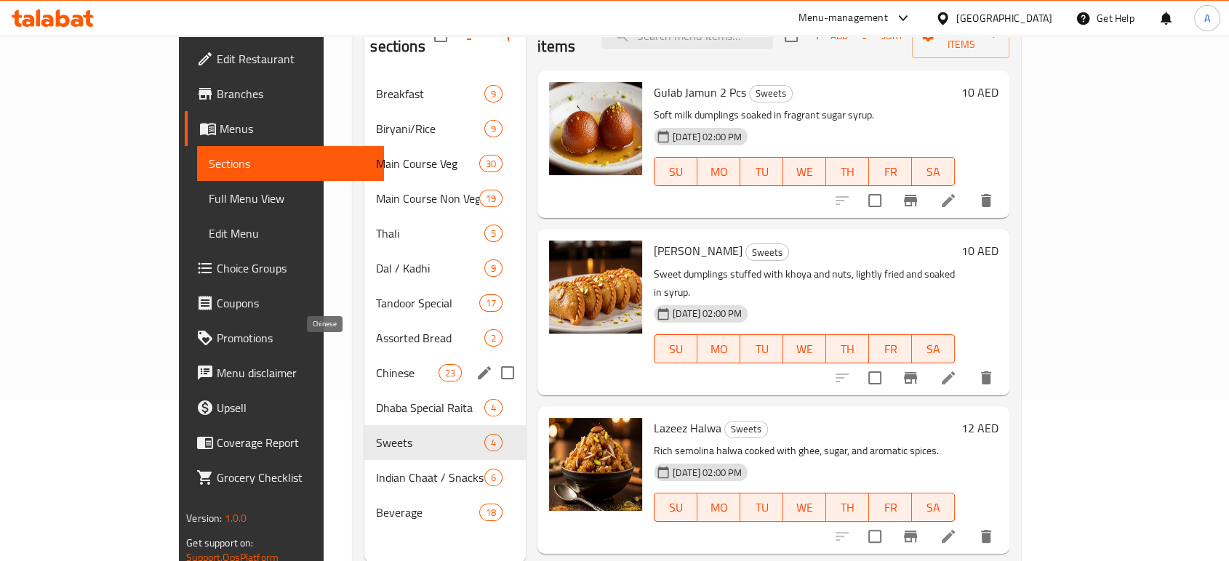
click at [376, 364] on span "Chinese" at bounding box center [407, 372] width 62 height 17
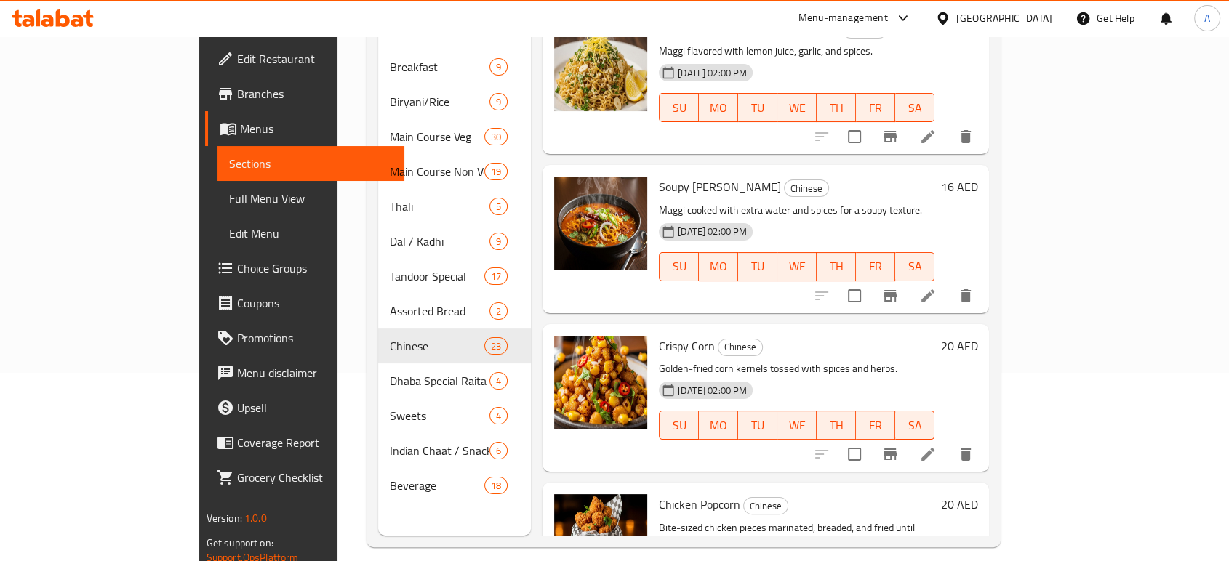
scroll to position [204, 0]
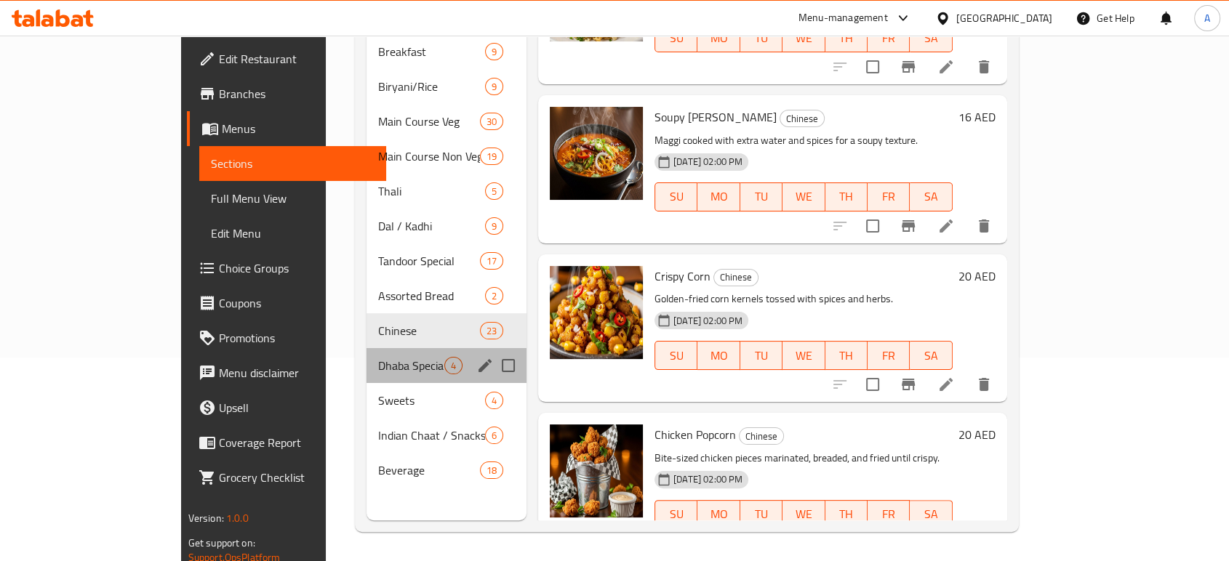
click at [378, 357] on span "Dhaba Special Raita" at bounding box center [411, 365] width 66 height 17
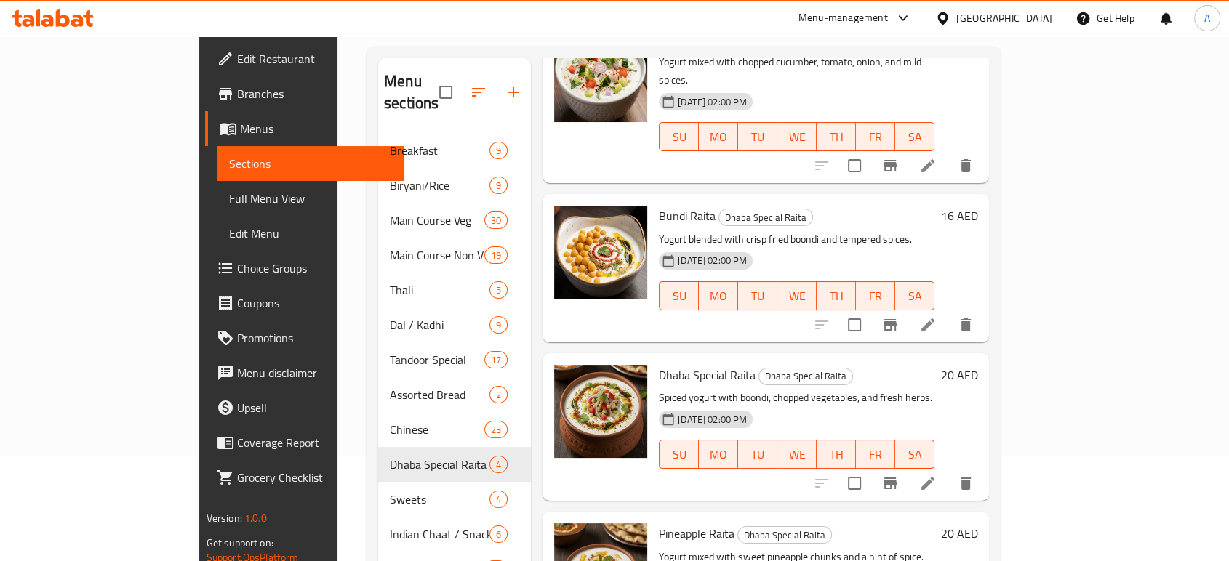
scroll to position [204, 0]
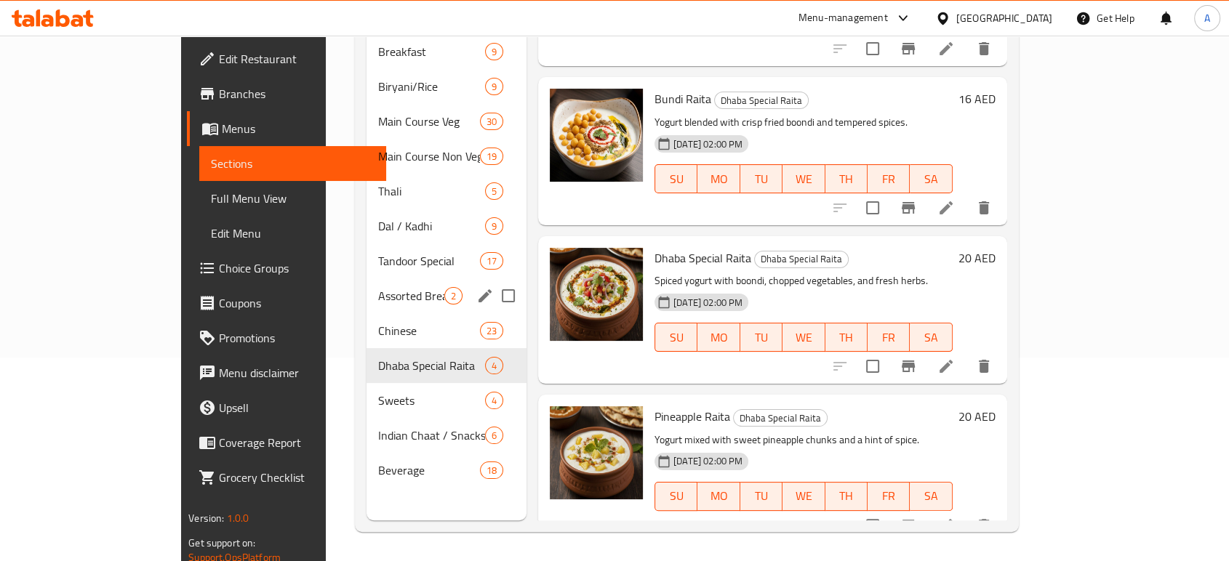
click at [378, 287] on span "Assorted Bread" at bounding box center [411, 295] width 66 height 17
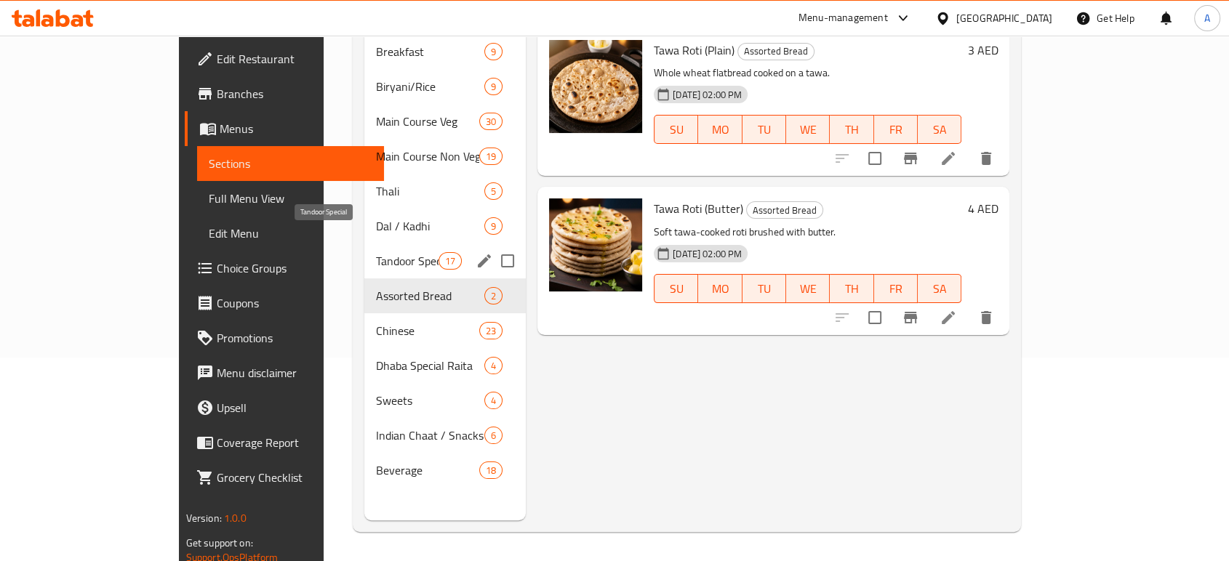
click at [364, 244] on div "Tandoor Special 17" at bounding box center [444, 261] width 161 height 35
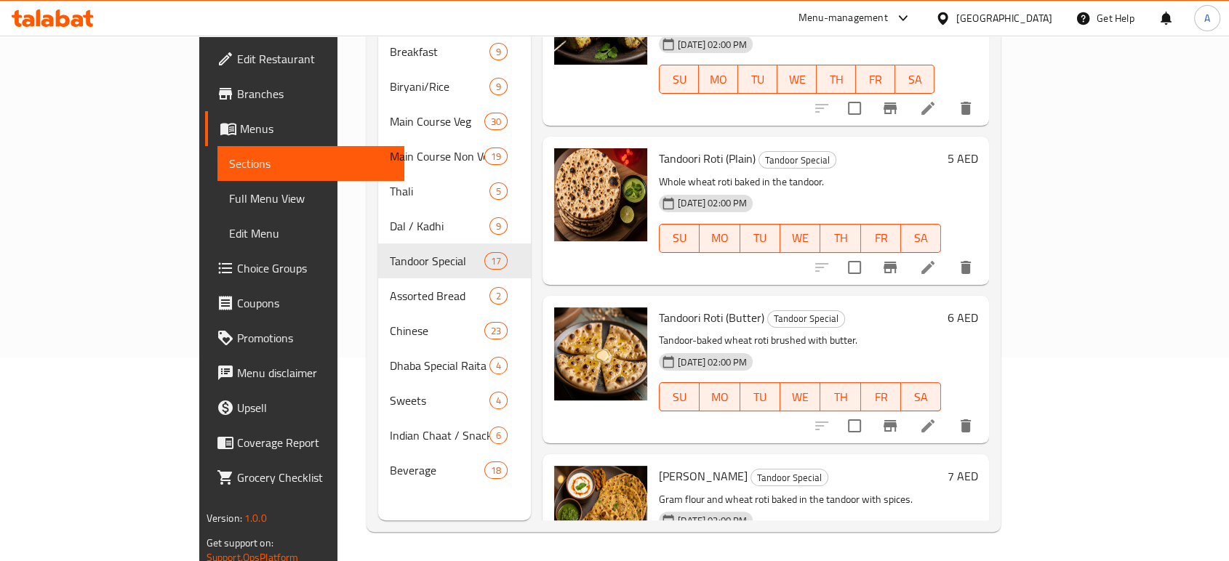
scroll to position [1454, 0]
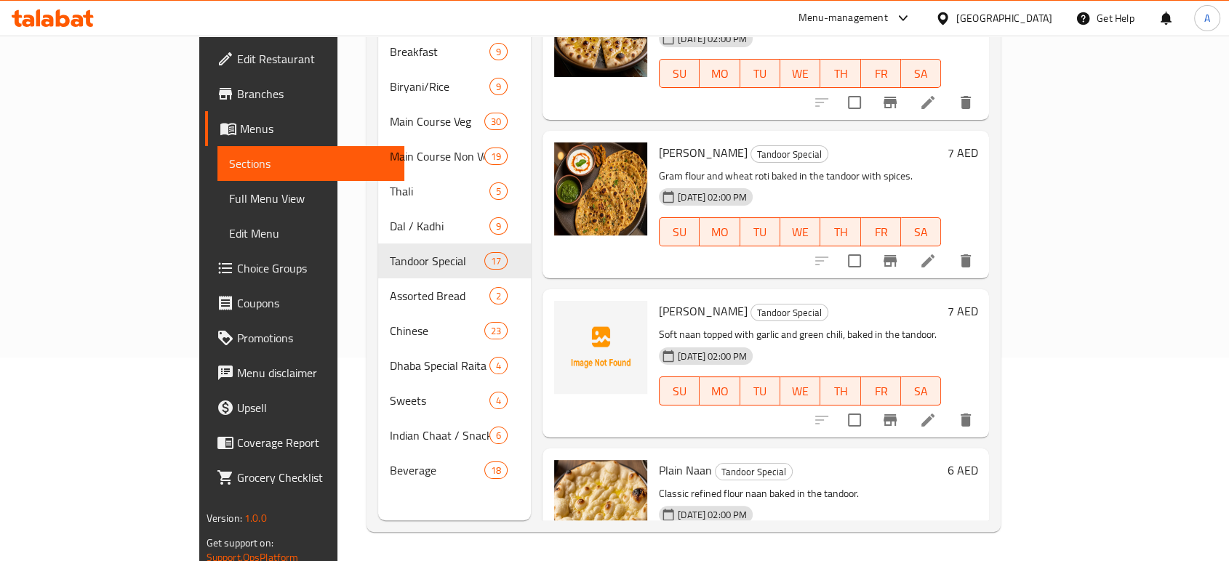
click at [659, 300] on span "Garlic Chilli Naan" at bounding box center [703, 311] width 89 height 22
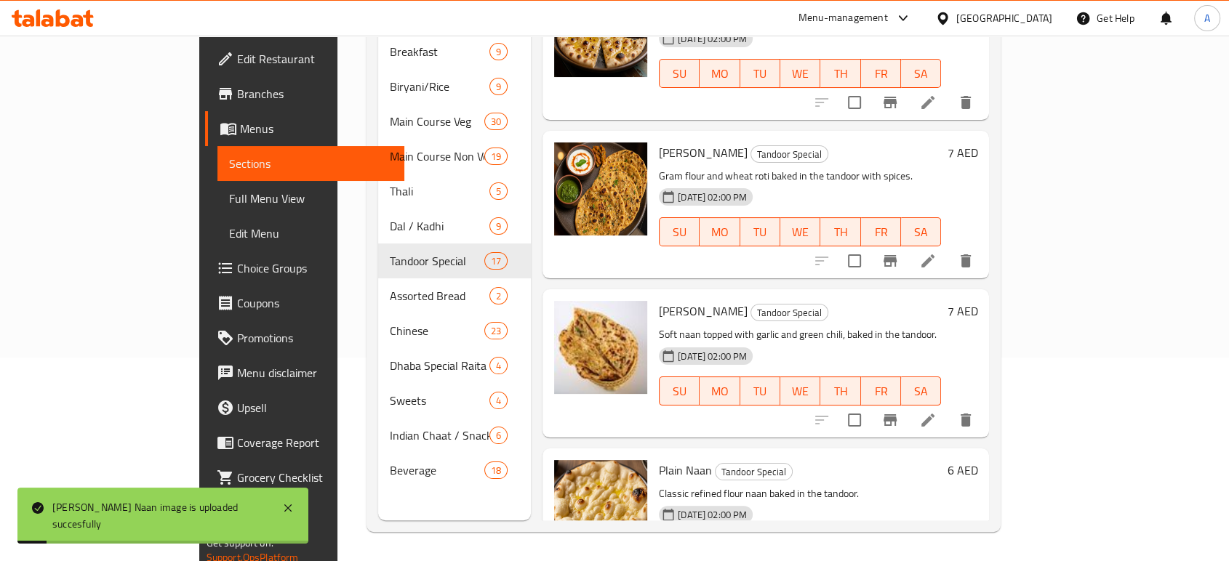
click at [694, 295] on div "Garlic Chilli Naan Tandoor Special Soft naan topped with garlic and green chili…" at bounding box center [800, 363] width 294 height 136
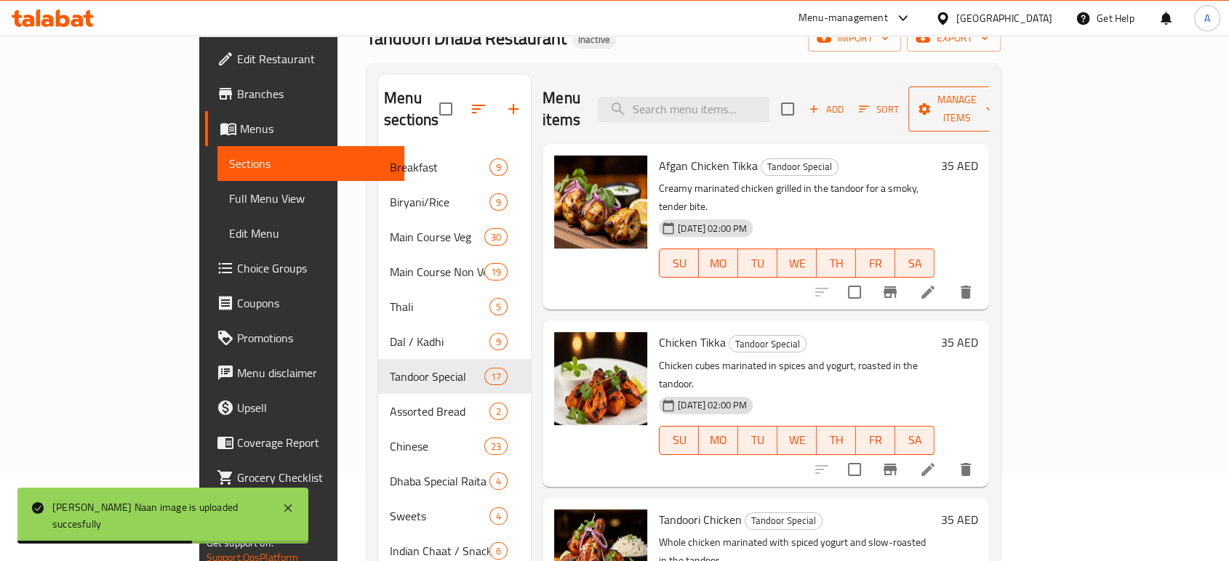
scroll to position [0, 0]
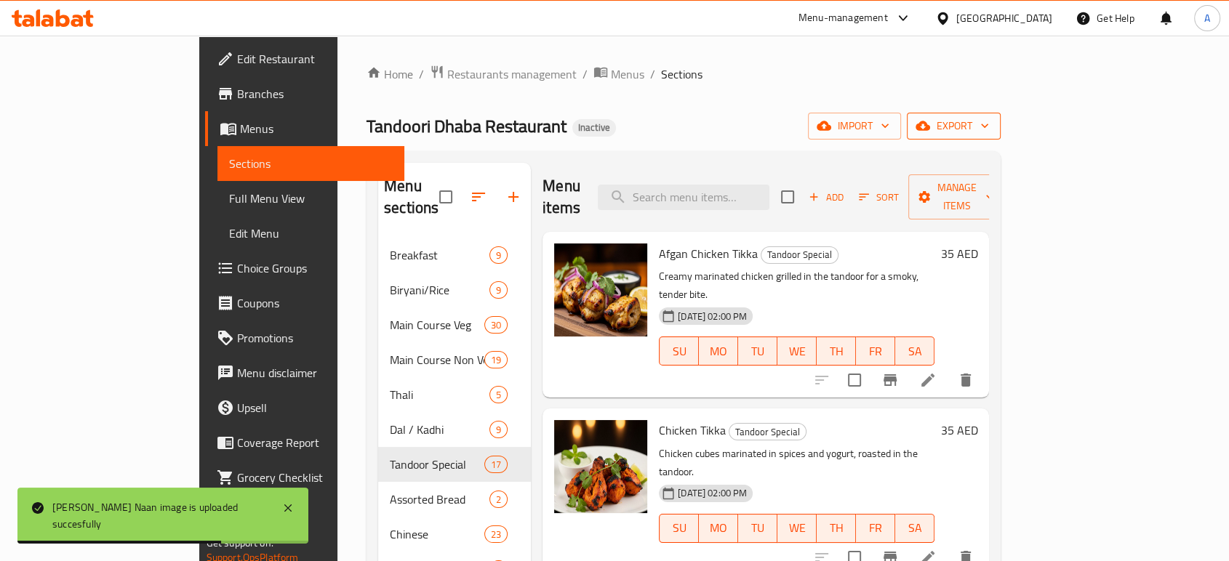
click at [989, 134] on span "export" at bounding box center [953, 126] width 71 height 18
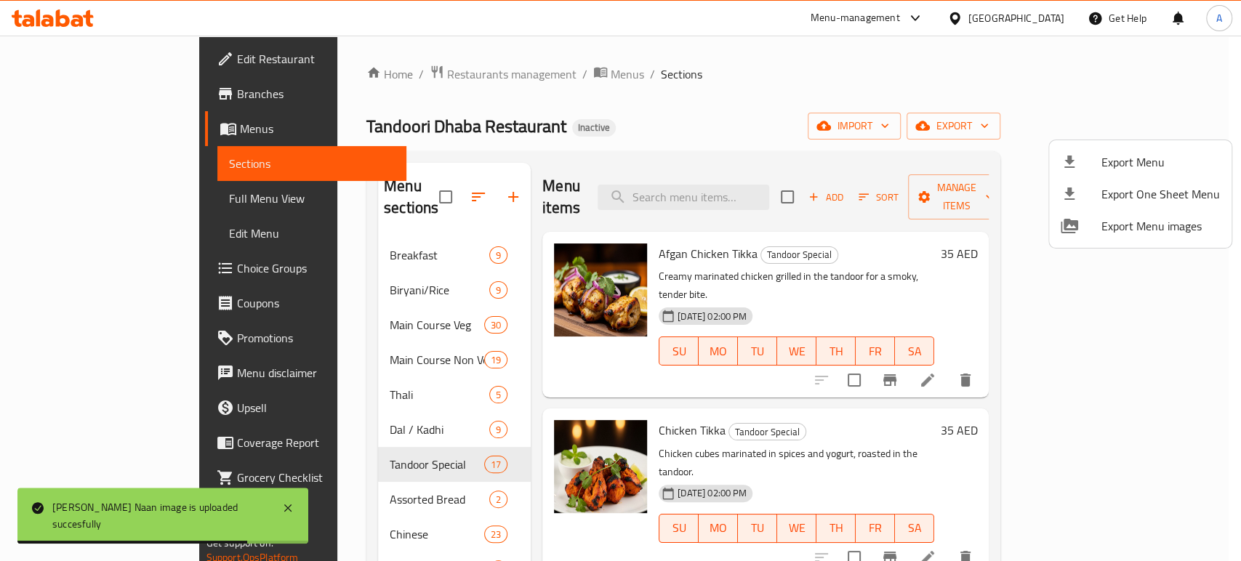
click at [1133, 148] on li "Export Menu" at bounding box center [1140, 162] width 182 height 32
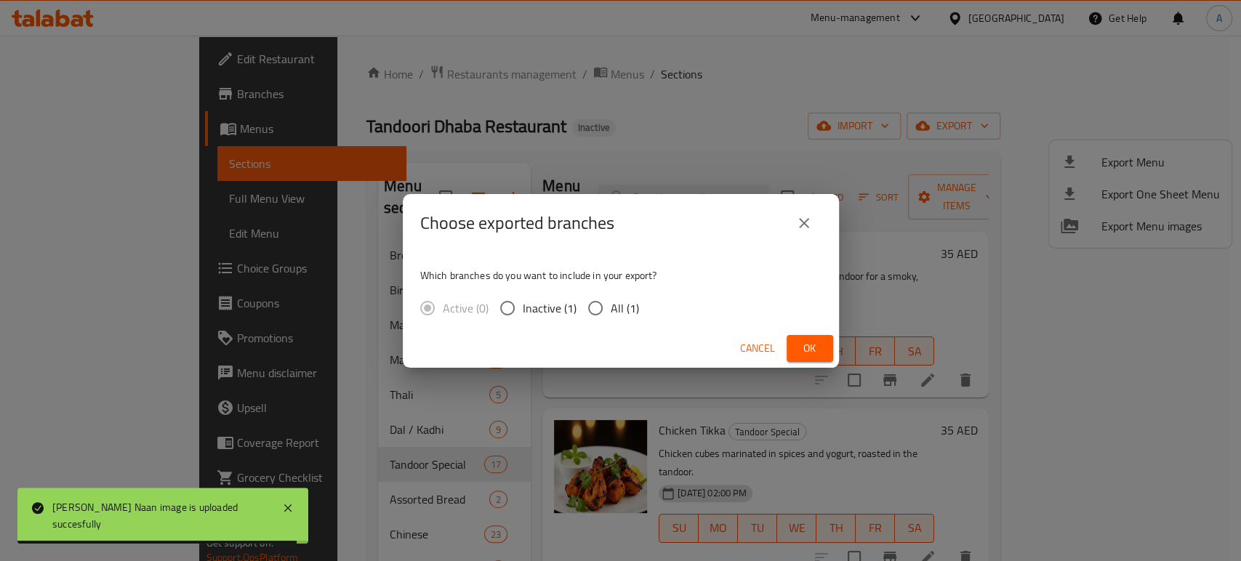
drag, startPoint x: 626, startPoint y: 306, endPoint x: 643, endPoint y: 307, distance: 16.7
click at [627, 306] on span "All (1)" at bounding box center [625, 308] width 28 height 17
click at [611, 306] on input "All (1)" at bounding box center [595, 308] width 31 height 31
radio input "true"
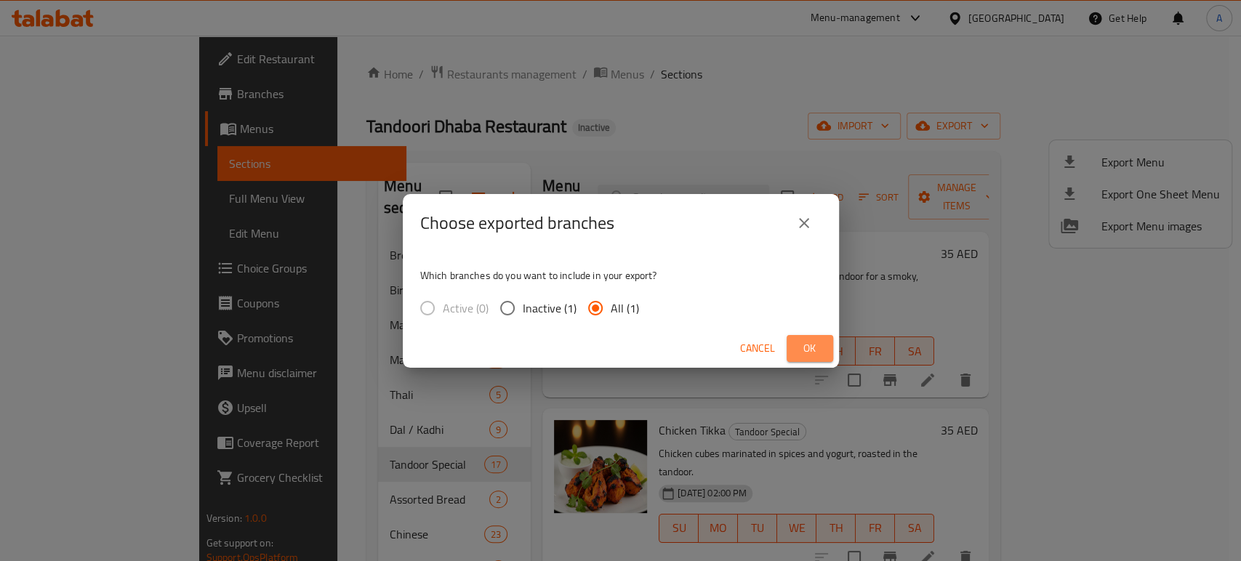
click at [826, 353] on button "Ok" at bounding box center [810, 348] width 47 height 27
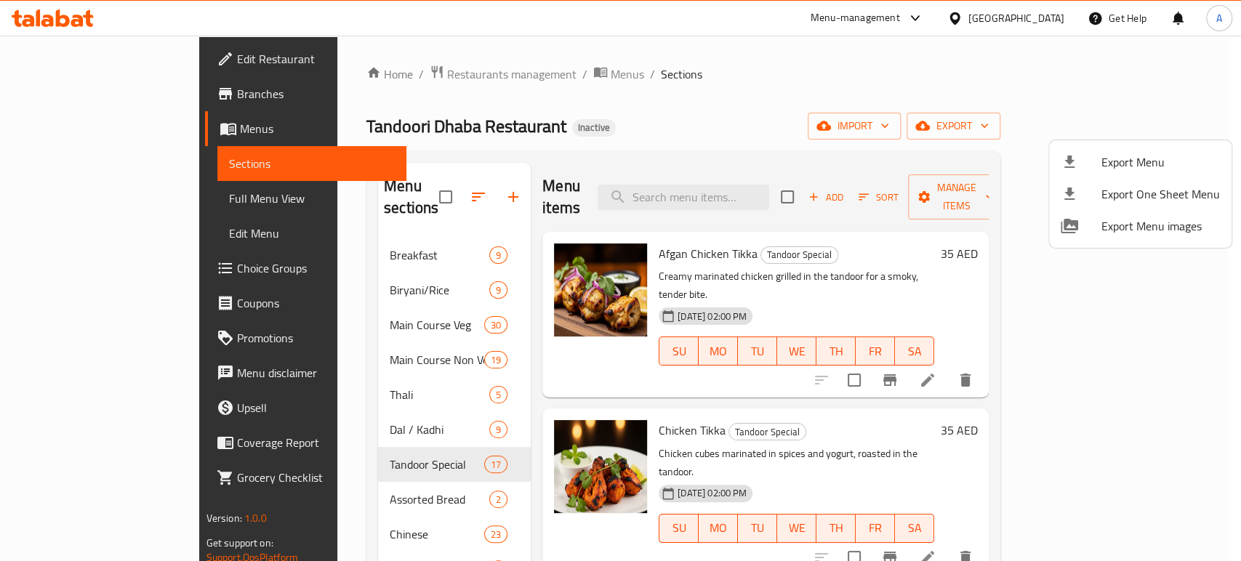
click at [1009, 17] on div at bounding box center [620, 280] width 1241 height 561
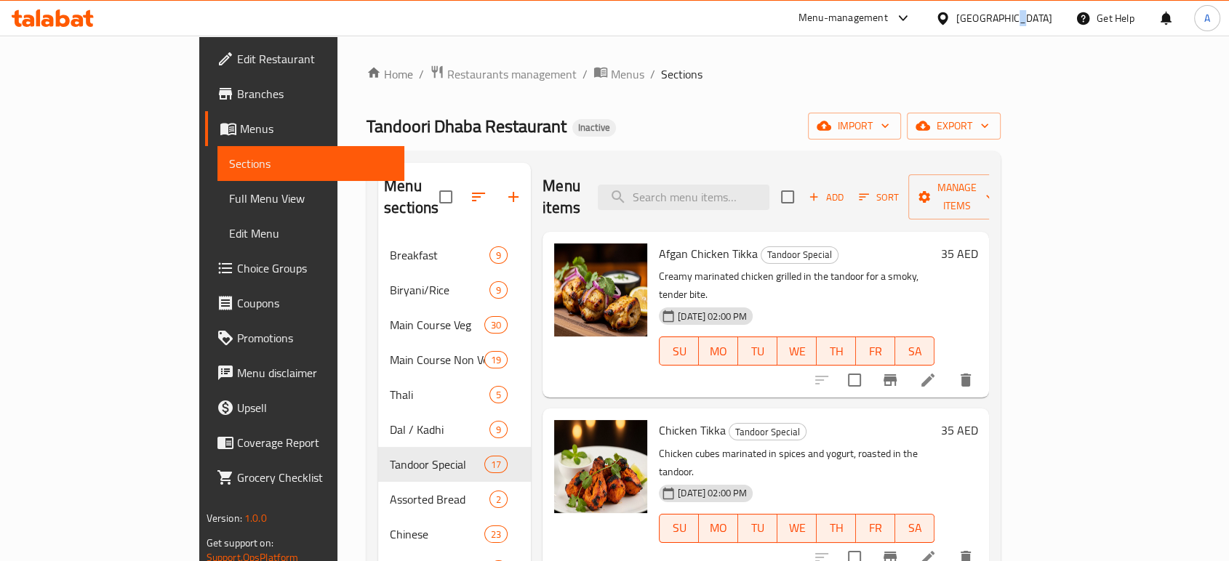
click at [1009, 17] on div "[GEOGRAPHIC_DATA]" at bounding box center [1004, 18] width 96 height 16
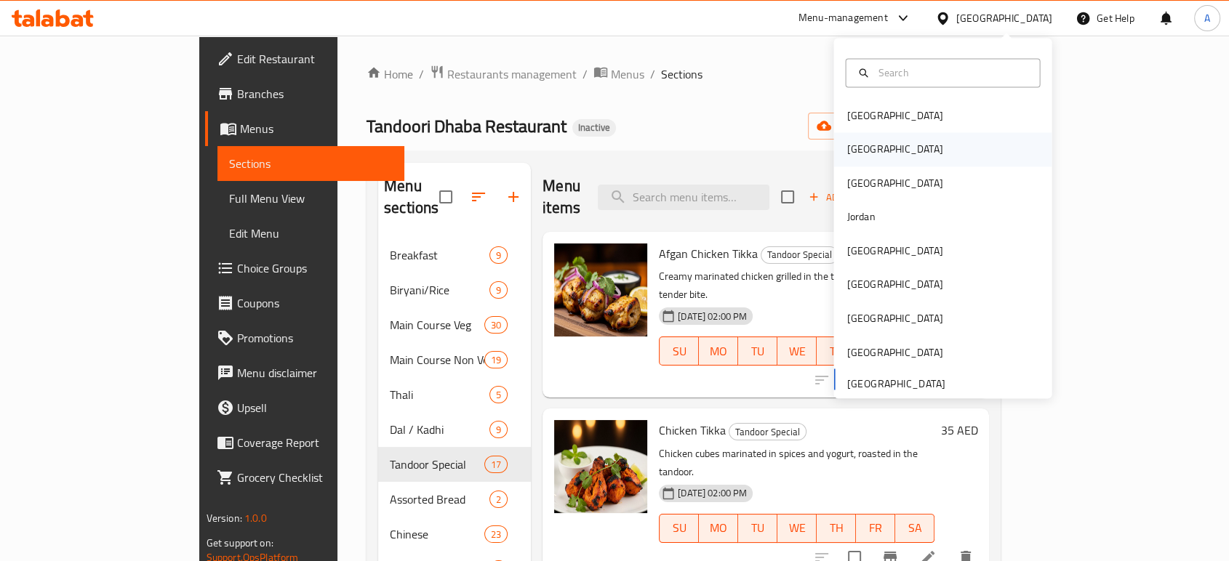
click at [872, 145] on div "[GEOGRAPHIC_DATA]" at bounding box center [942, 149] width 218 height 33
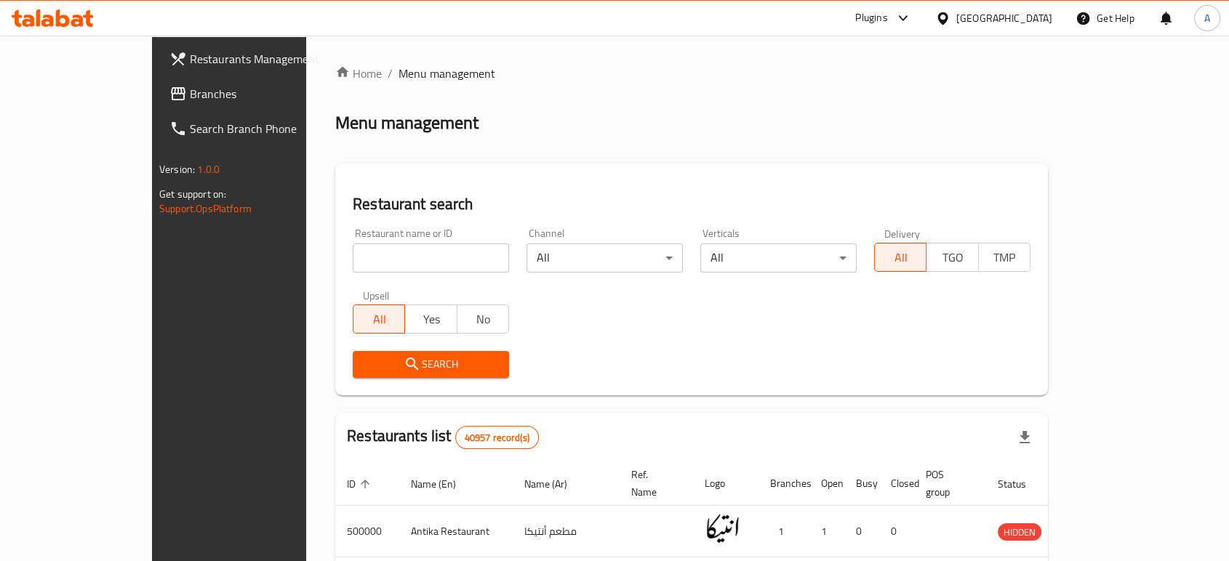
click at [190, 94] on span "Branches" at bounding box center [268, 93] width 156 height 17
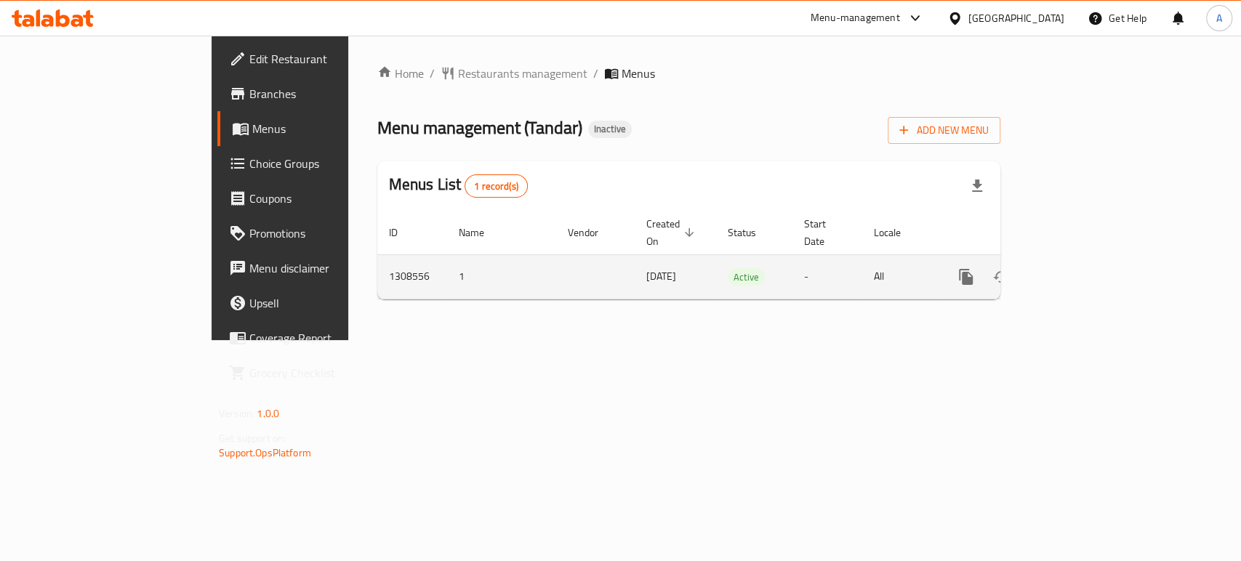
click at [1080, 268] on icon "enhanced table" at bounding box center [1070, 276] width 17 height 17
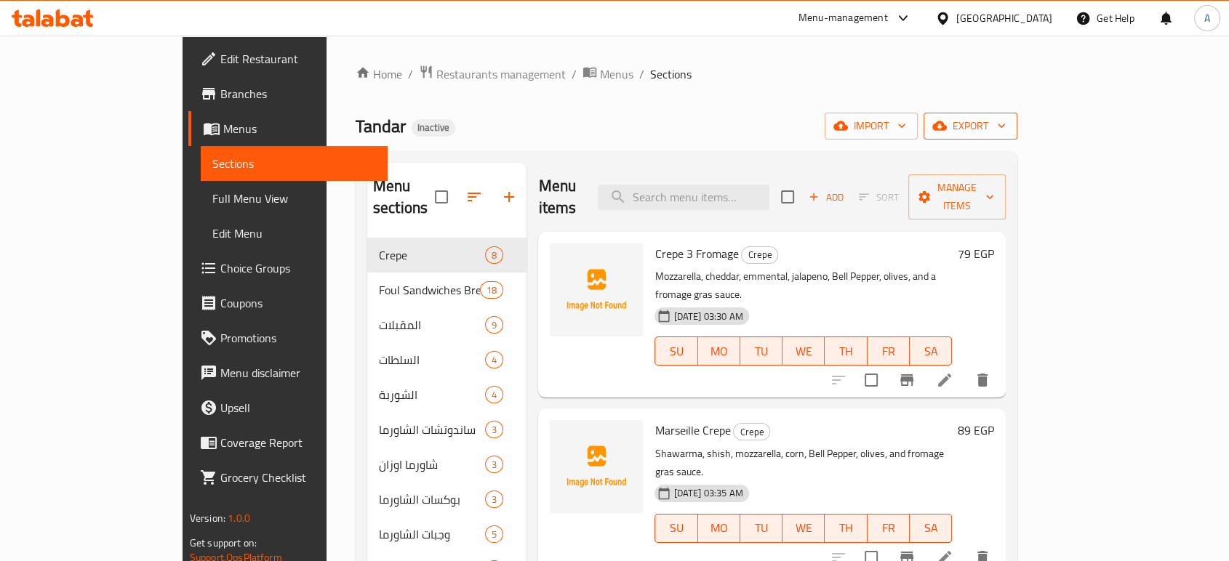
click at [1005, 132] on span "export" at bounding box center [970, 126] width 71 height 18
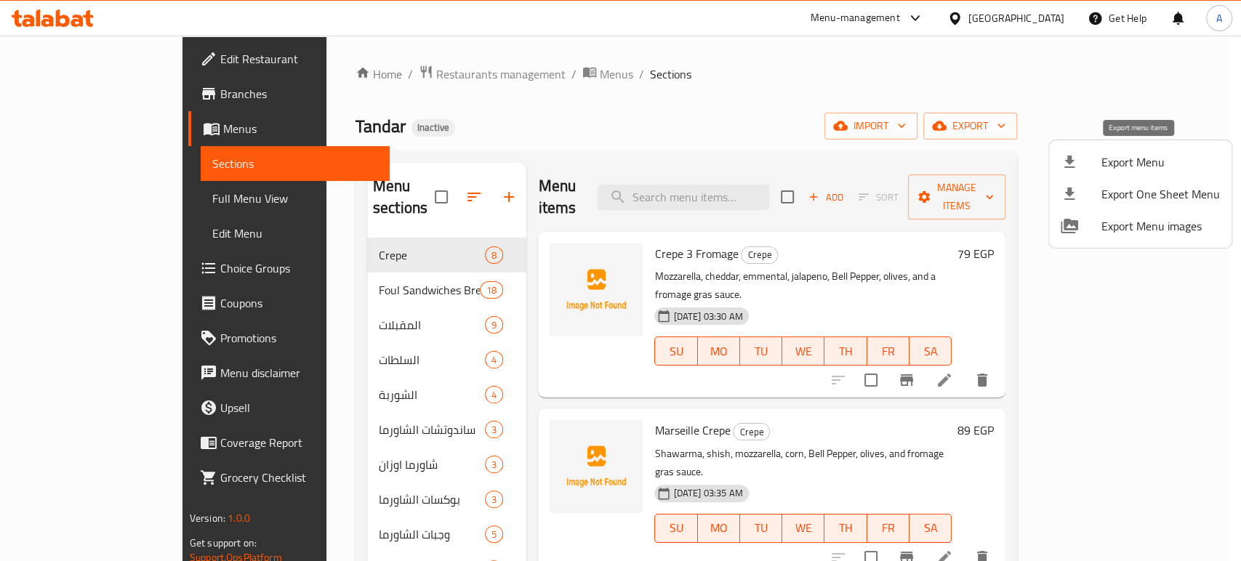
click at [1131, 149] on li "Export Menu" at bounding box center [1140, 162] width 182 height 32
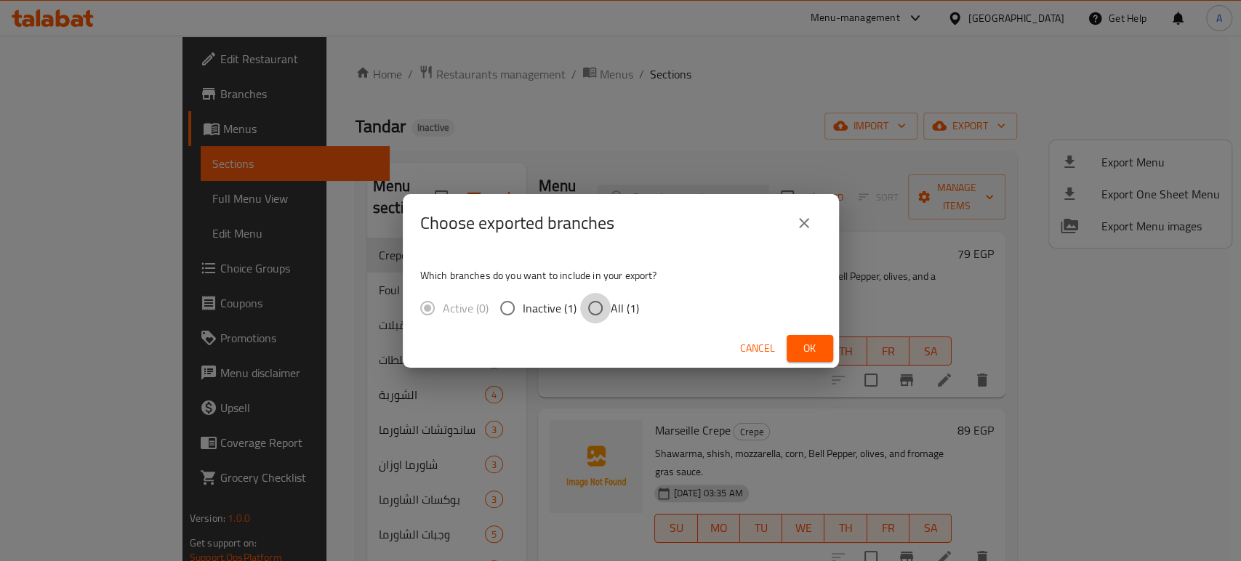
click at [608, 317] on input "All (1)" at bounding box center [595, 308] width 31 height 31
radio input "true"
click at [803, 350] on span "Ok" at bounding box center [809, 349] width 23 height 18
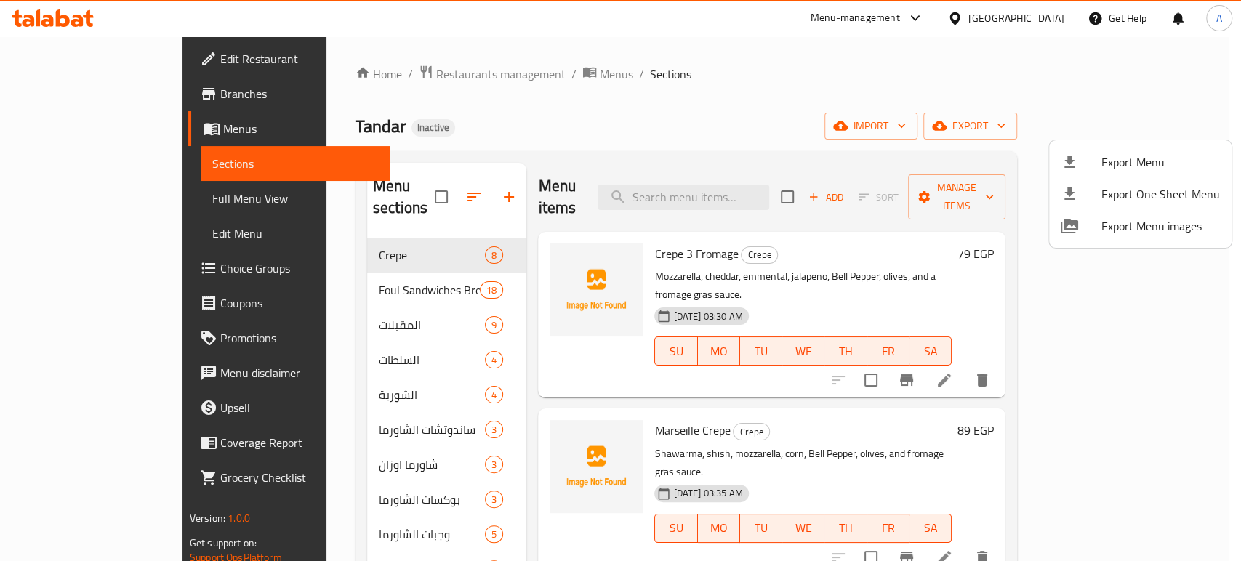
click at [343, 307] on div at bounding box center [620, 280] width 1241 height 561
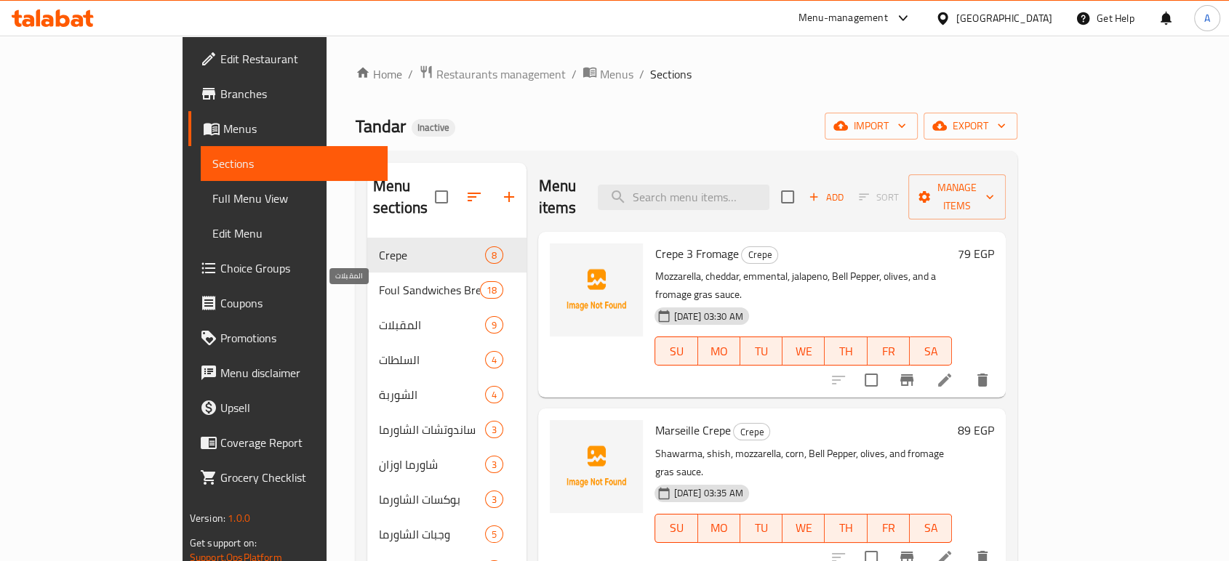
click at [379, 316] on span "المقبلات" at bounding box center [432, 324] width 106 height 17
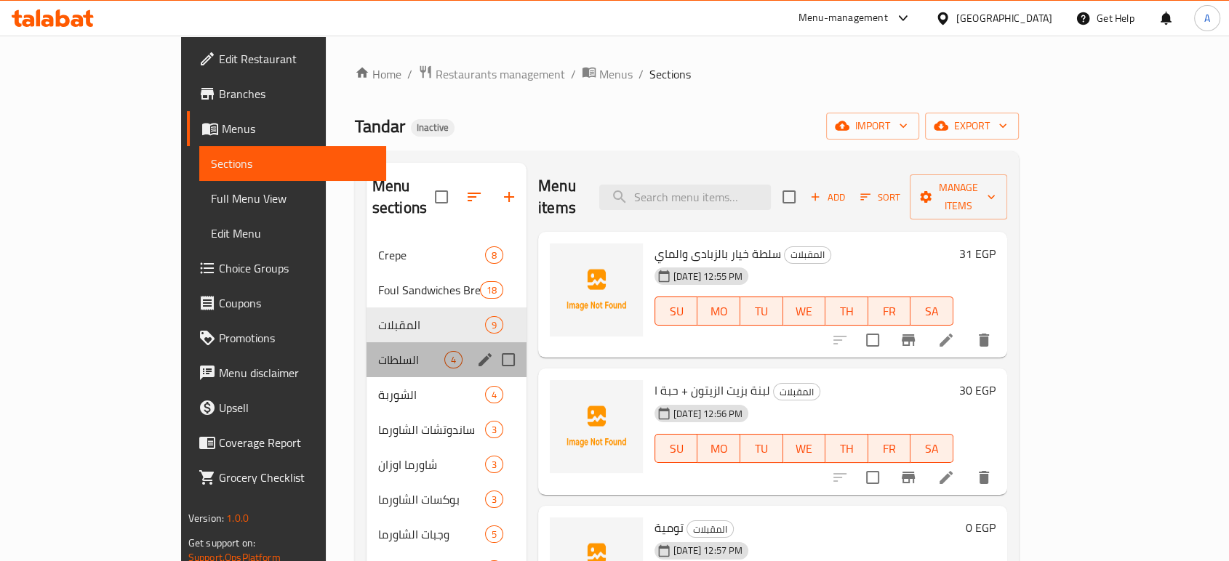
click at [366, 342] on div "السلطات 4" at bounding box center [446, 359] width 160 height 35
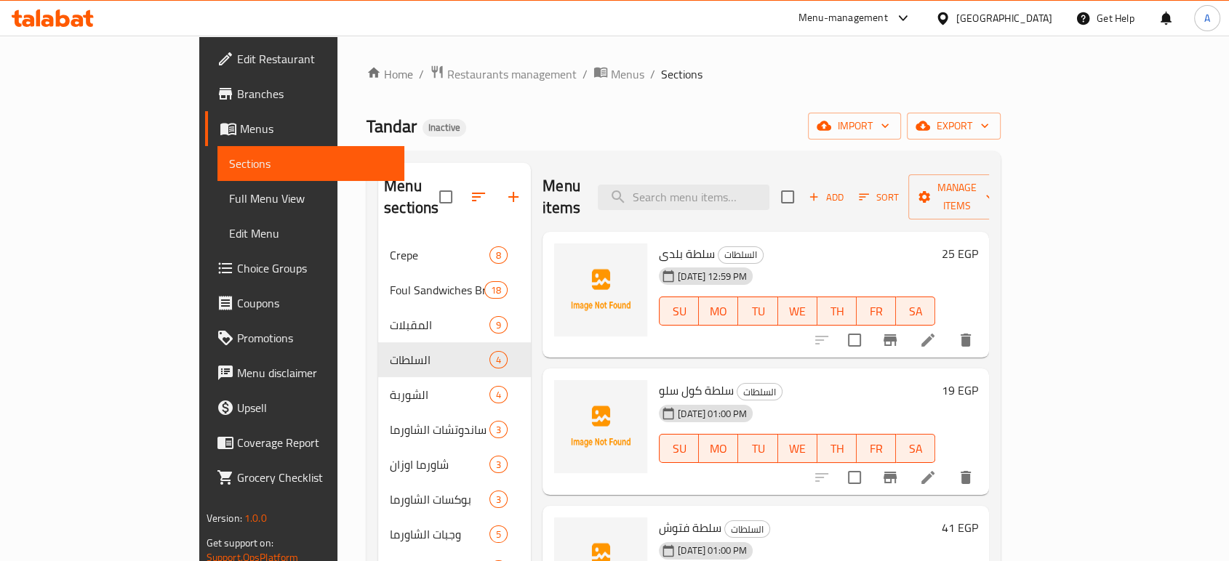
click at [229, 190] on span "Full Menu View" at bounding box center [311, 198] width 164 height 17
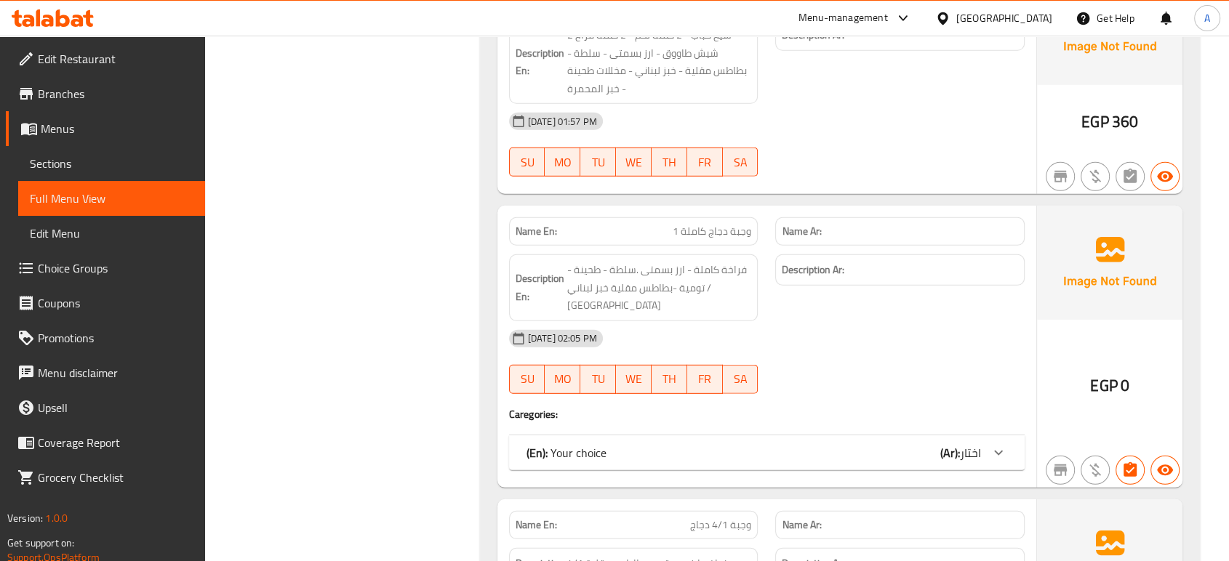
scroll to position [15752, 0]
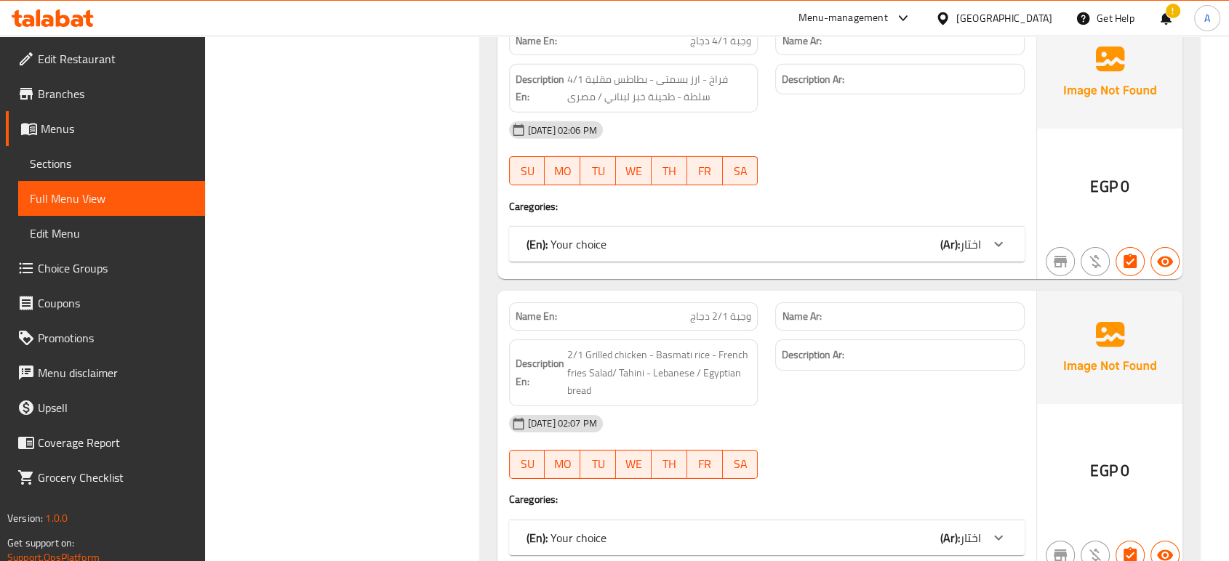
click at [1032, 18] on div "[GEOGRAPHIC_DATA]" at bounding box center [1004, 18] width 96 height 16
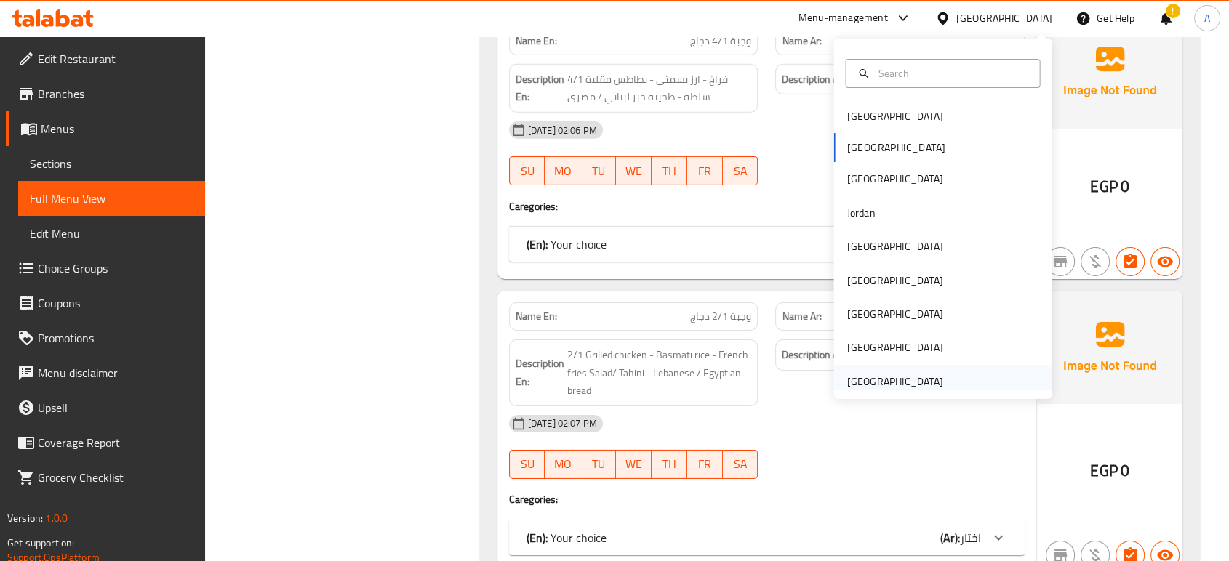
click at [923, 388] on div "[GEOGRAPHIC_DATA]" at bounding box center [894, 382] width 96 height 16
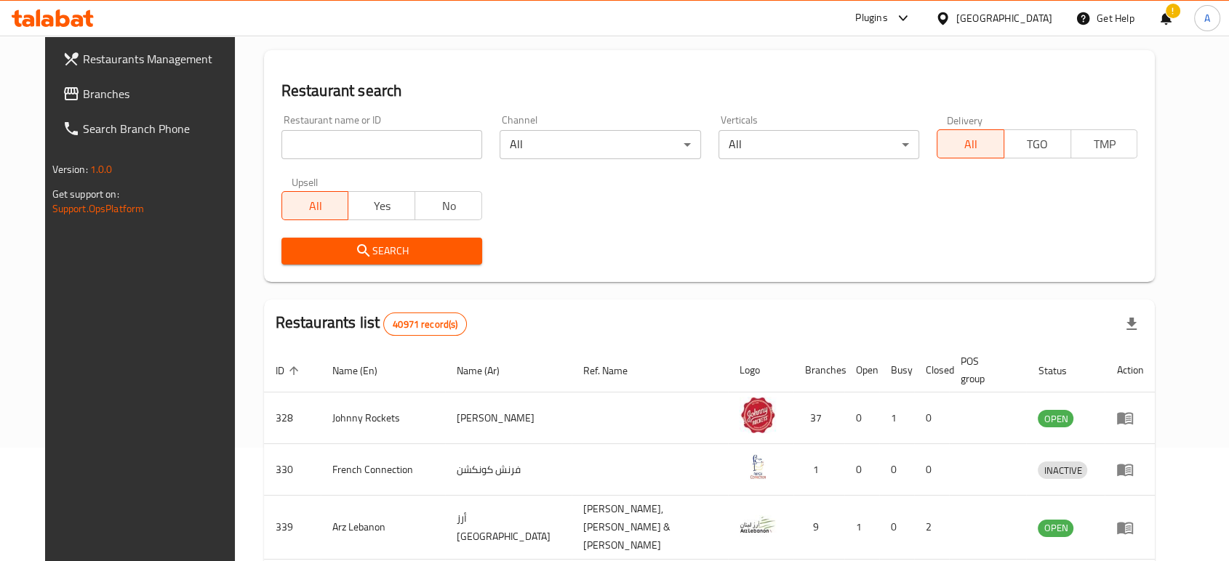
scroll to position [112, 0]
click at [93, 90] on span "Branches" at bounding box center [161, 93] width 156 height 17
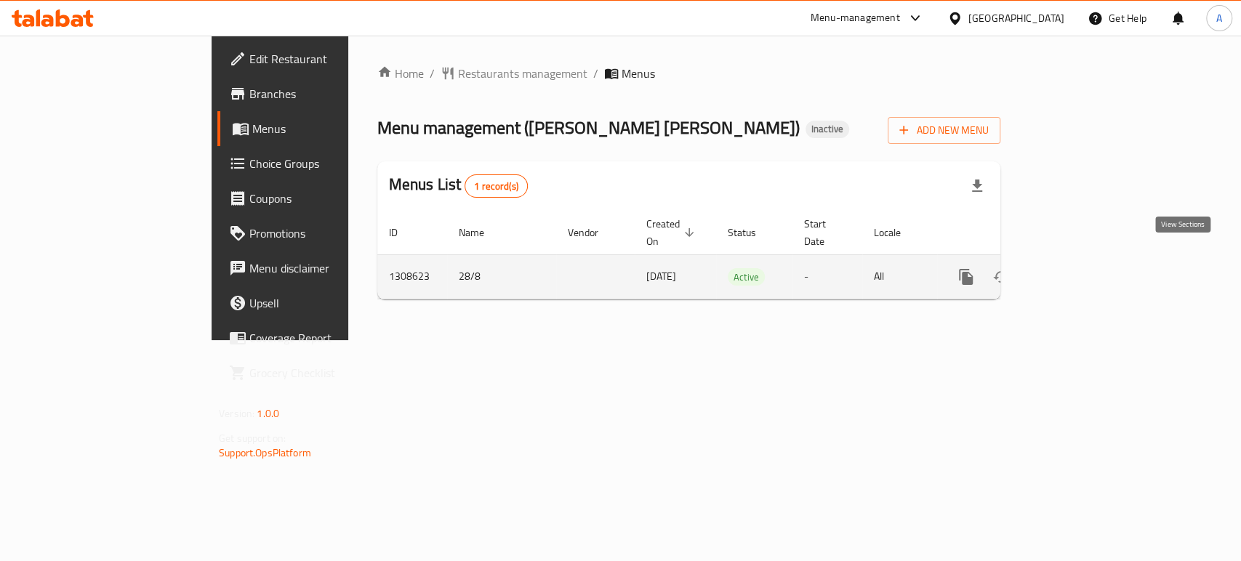
click at [1088, 260] on link "enhanced table" at bounding box center [1070, 277] width 35 height 35
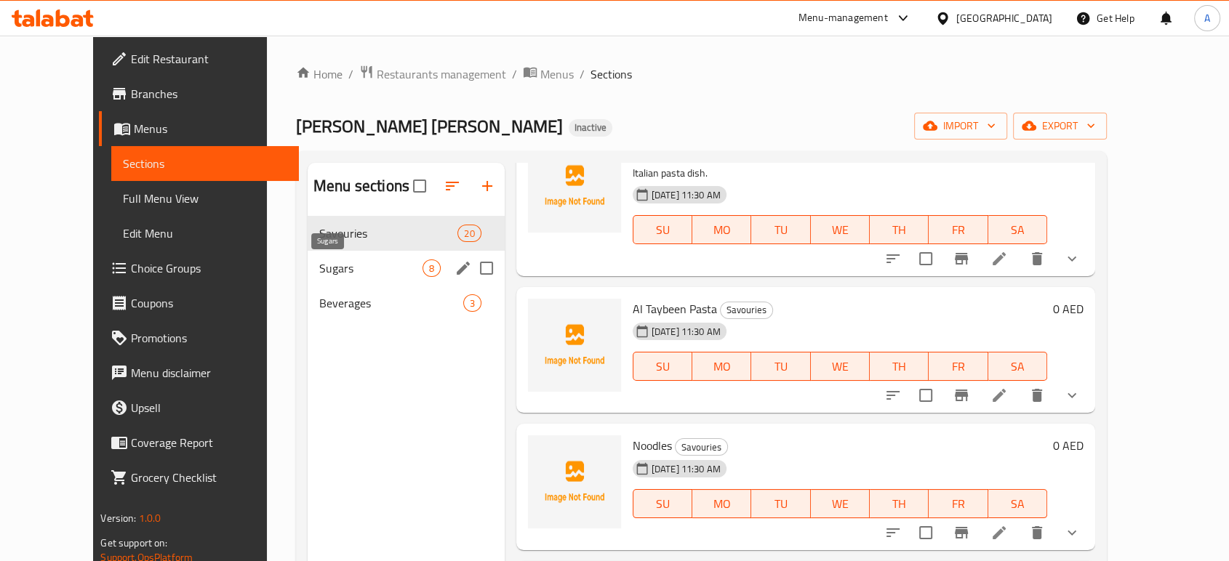
click at [319, 274] on span "Sugars" at bounding box center [370, 268] width 103 height 17
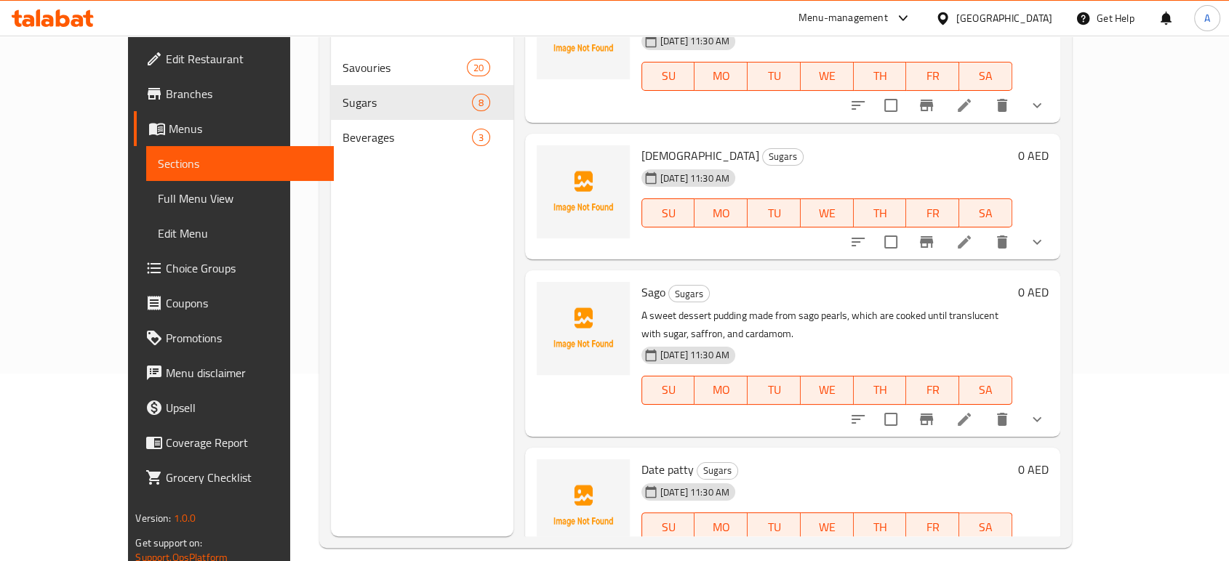
scroll to position [204, 0]
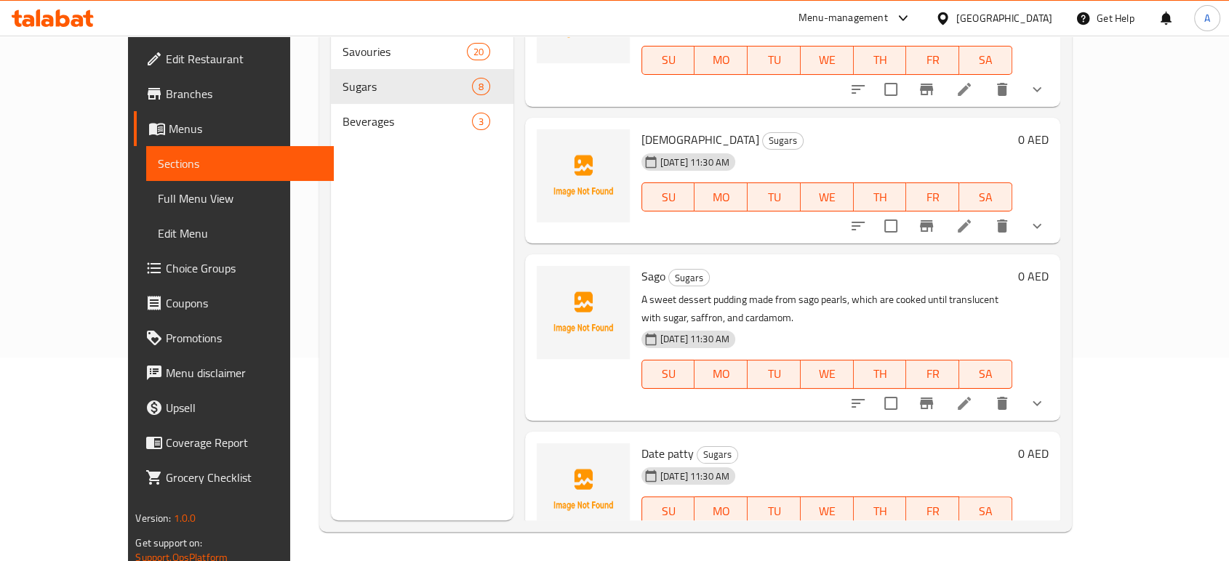
click at [1045, 15] on div "[GEOGRAPHIC_DATA]" at bounding box center [1004, 18] width 96 height 16
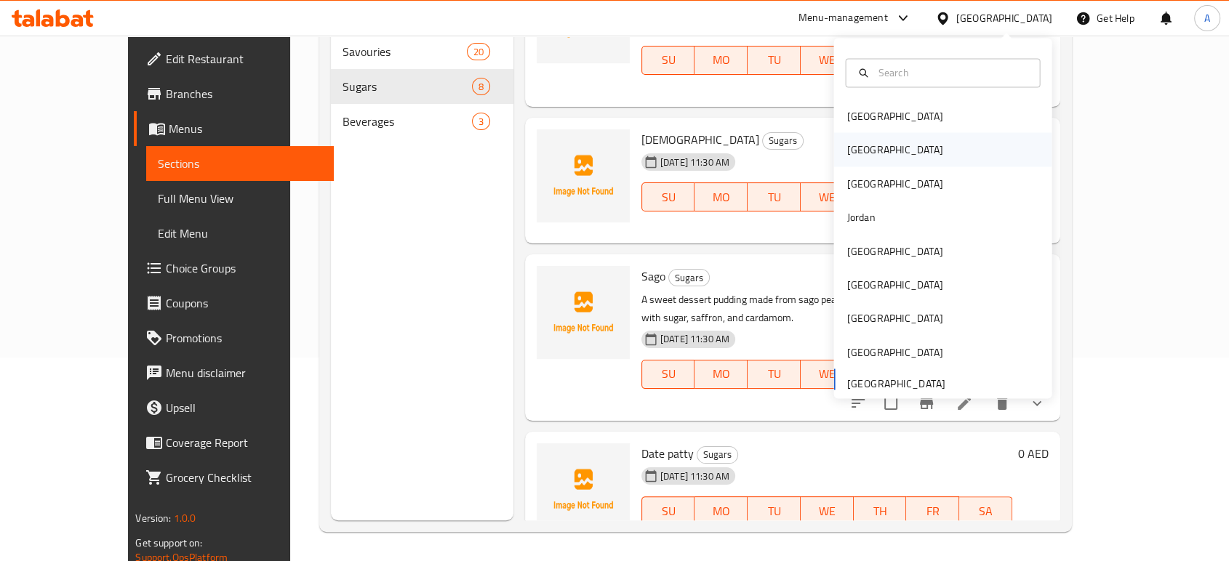
click at [886, 156] on div "[GEOGRAPHIC_DATA]" at bounding box center [942, 149] width 218 height 33
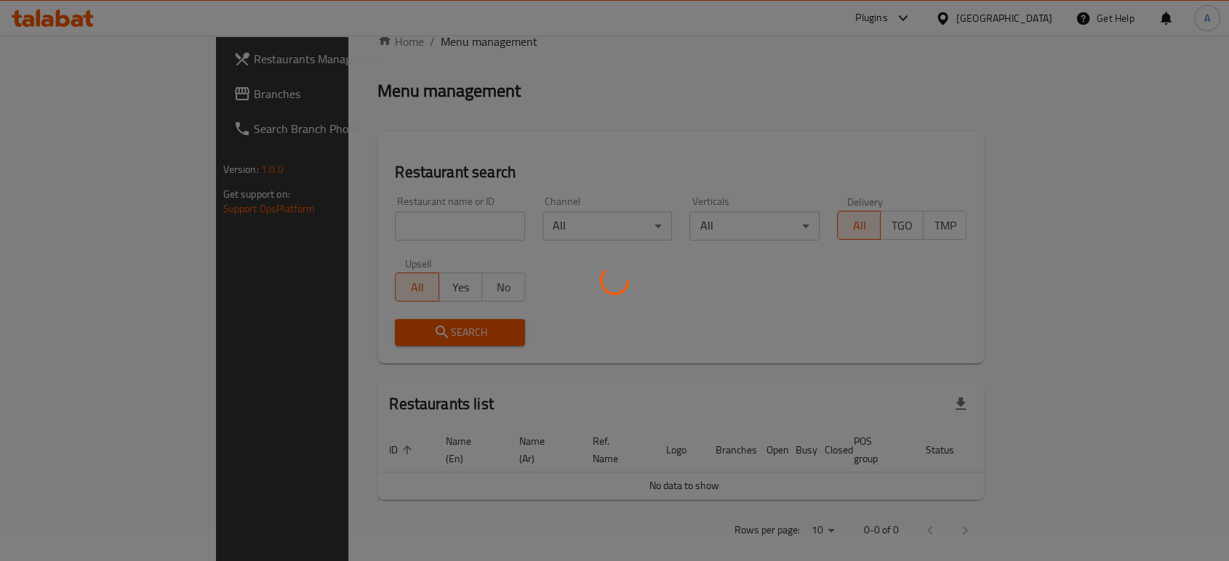
scroll to position [204, 0]
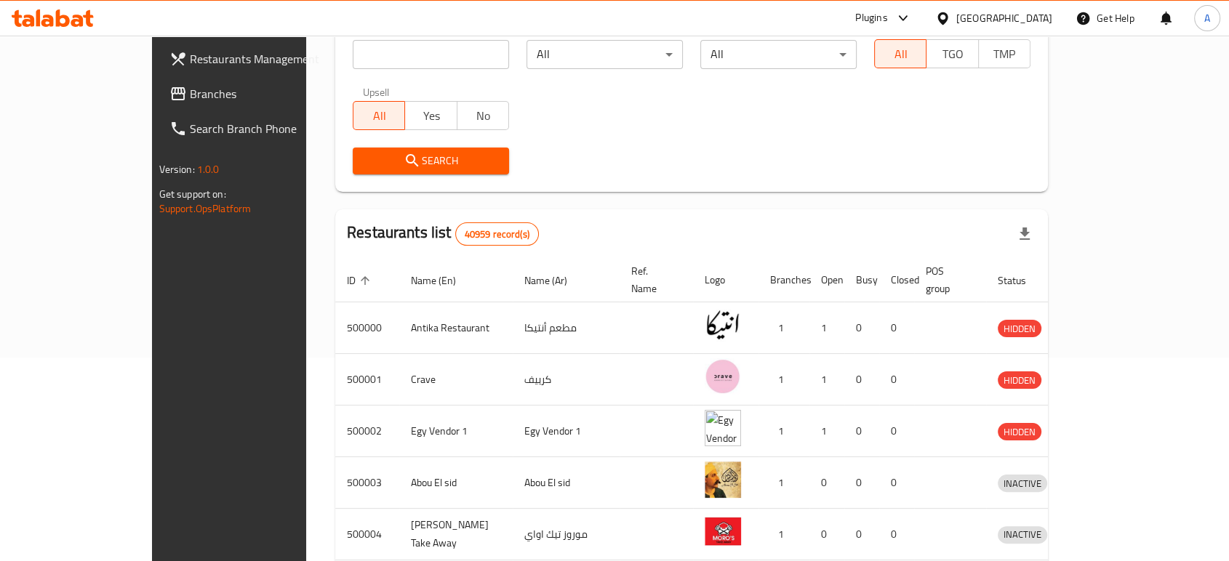
click at [190, 94] on span "Branches" at bounding box center [268, 93] width 156 height 17
